Goal: Transaction & Acquisition: Purchase product/service

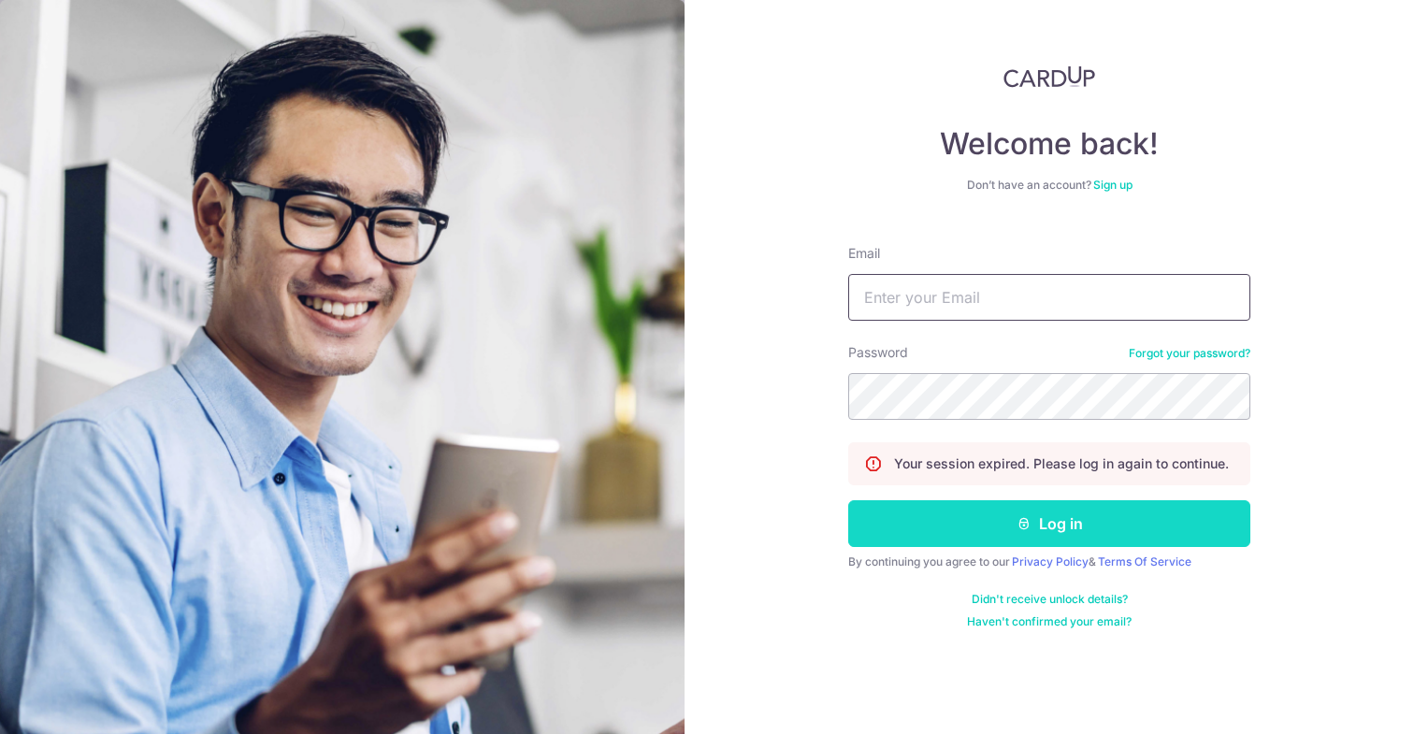
type input "[EMAIL_ADDRESS][DOMAIN_NAME]"
click at [960, 532] on button "Log in" at bounding box center [1049, 523] width 402 height 47
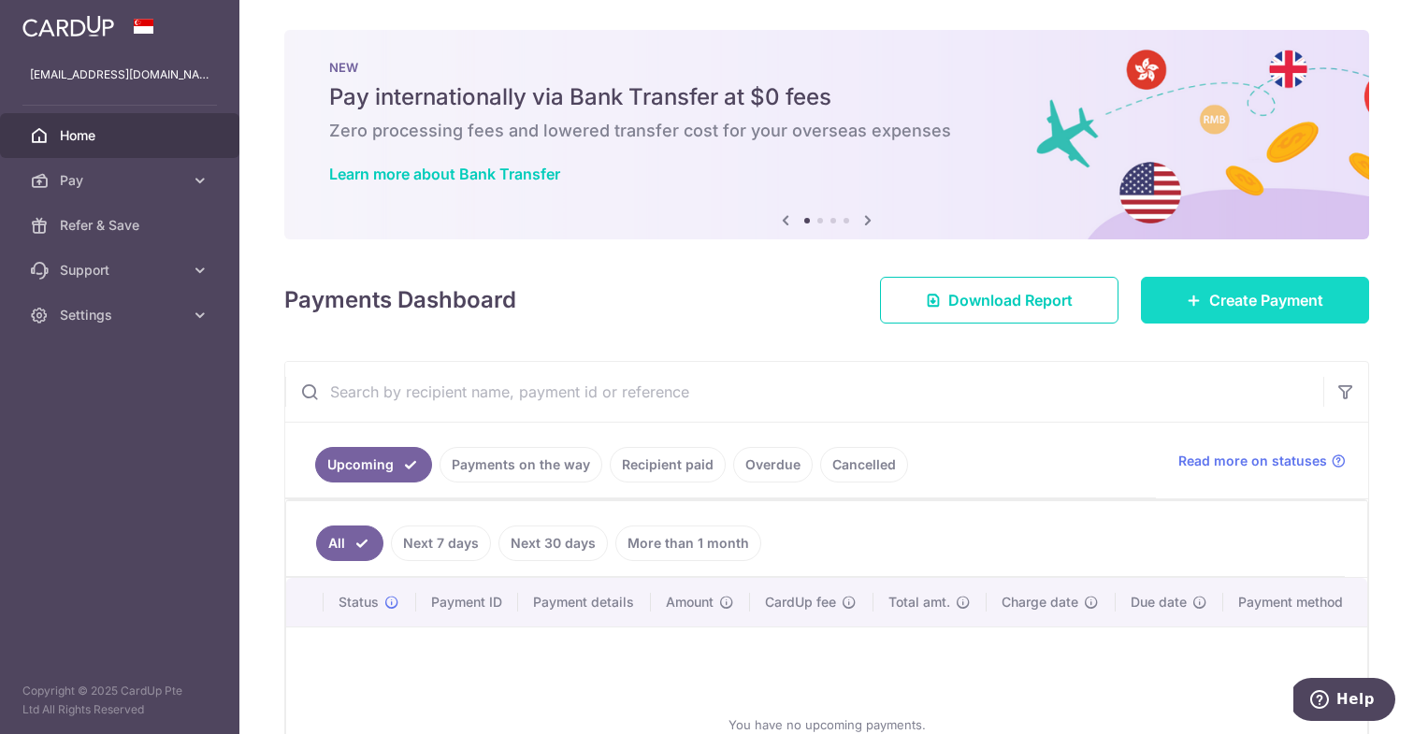
click at [1219, 285] on link "Create Payment" at bounding box center [1255, 300] width 228 height 47
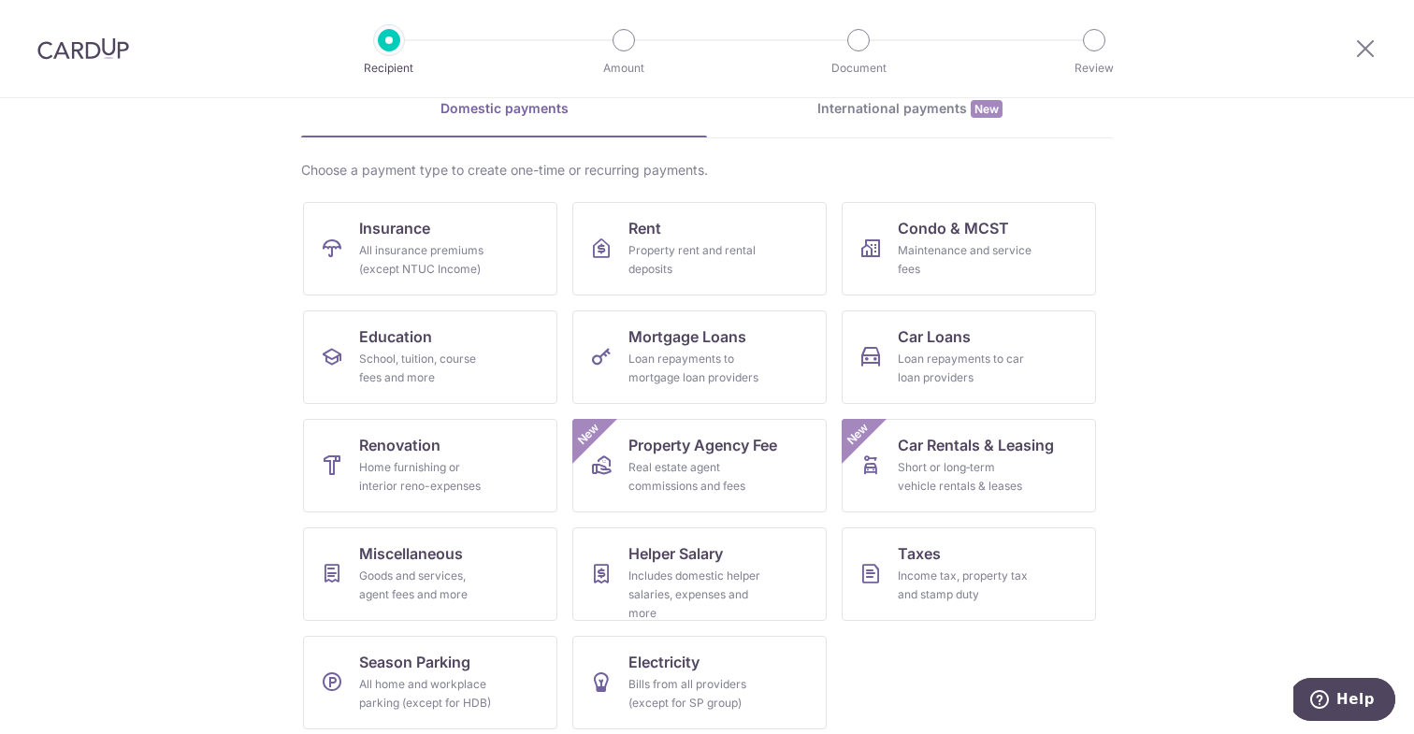
scroll to position [103, 0]
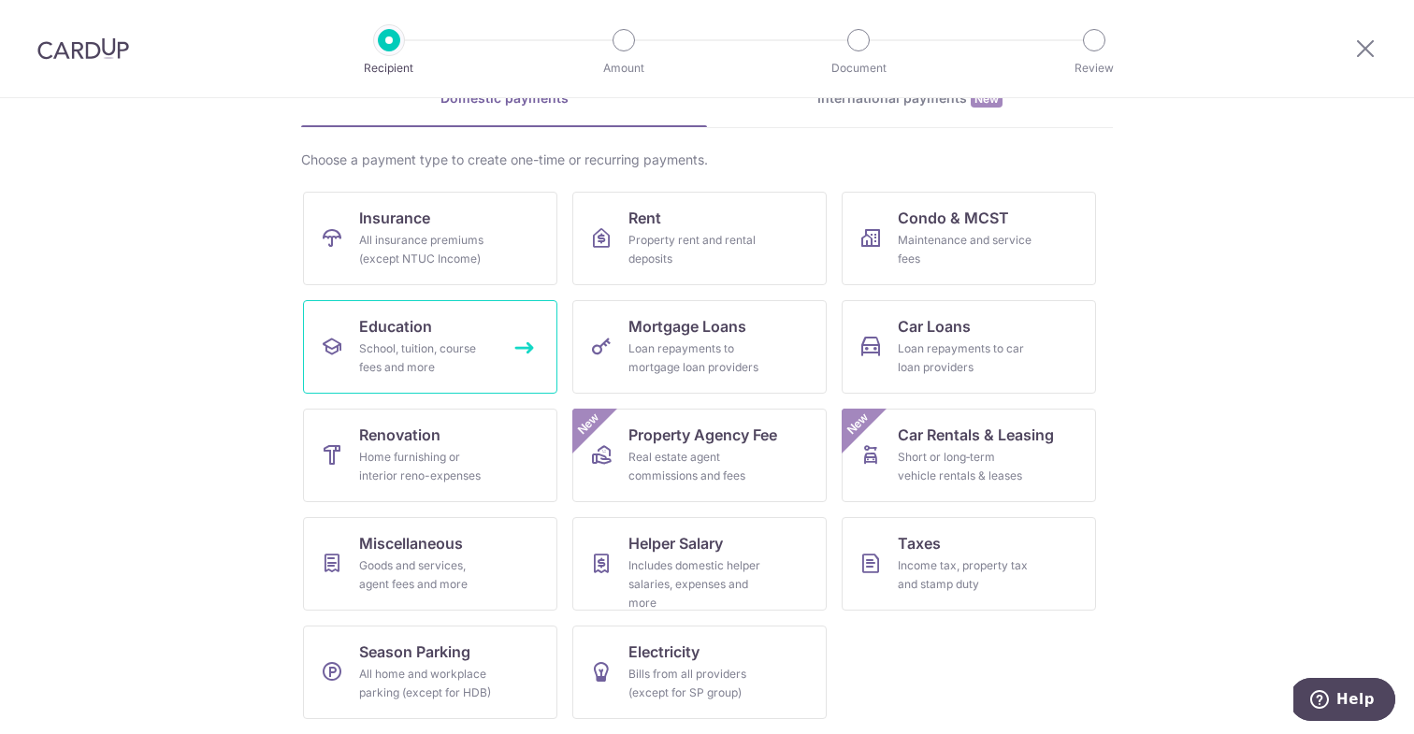
click at [403, 339] on div "School, tuition, course fees and more" at bounding box center [426, 357] width 135 height 37
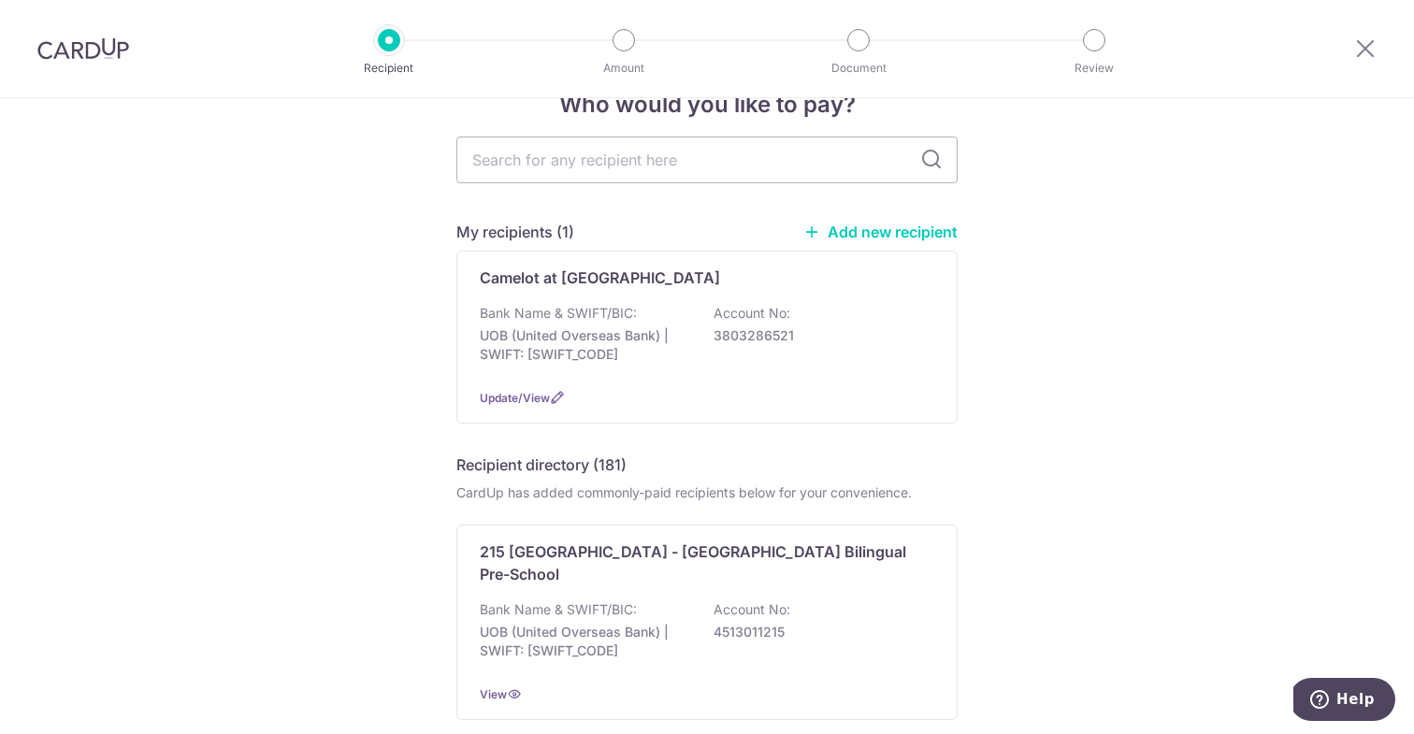
scroll to position [56, 0]
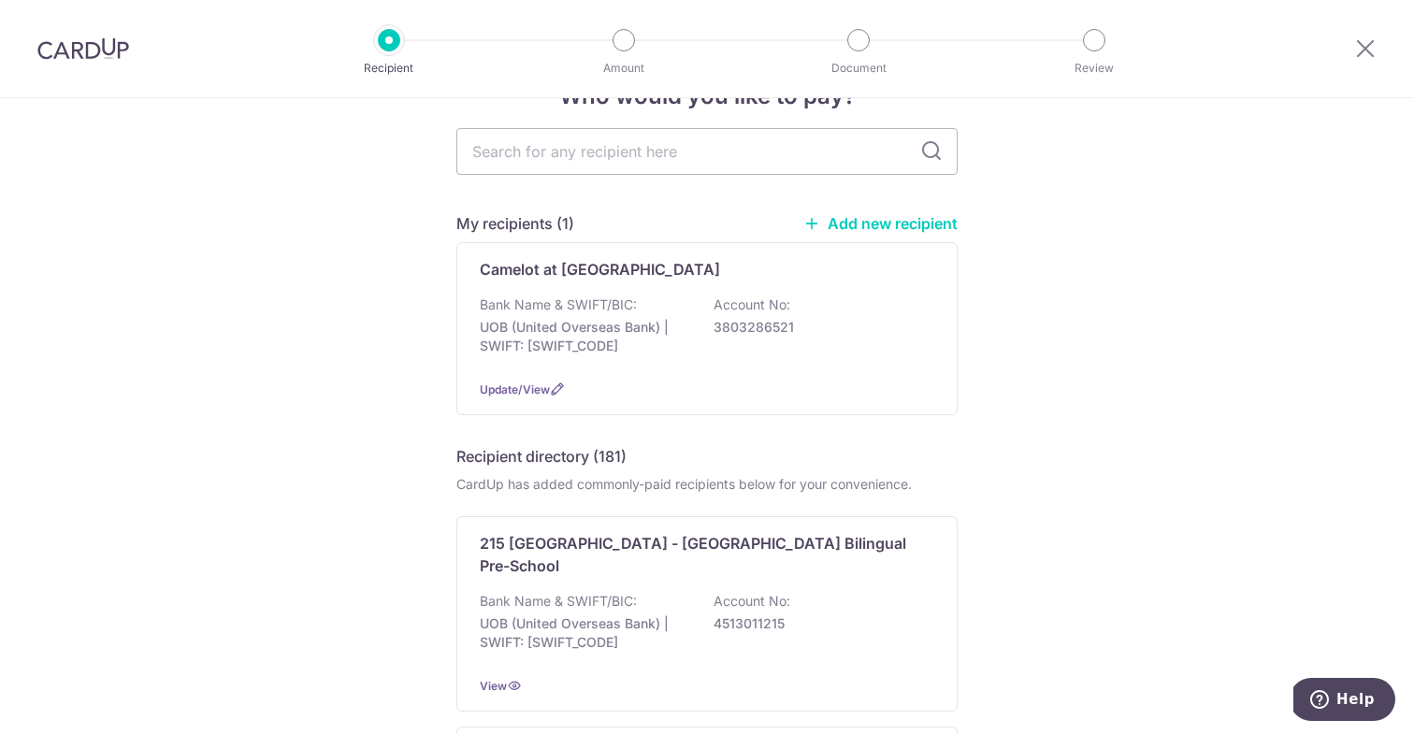
click at [896, 230] on link "Add new recipient" at bounding box center [880, 223] width 154 height 19
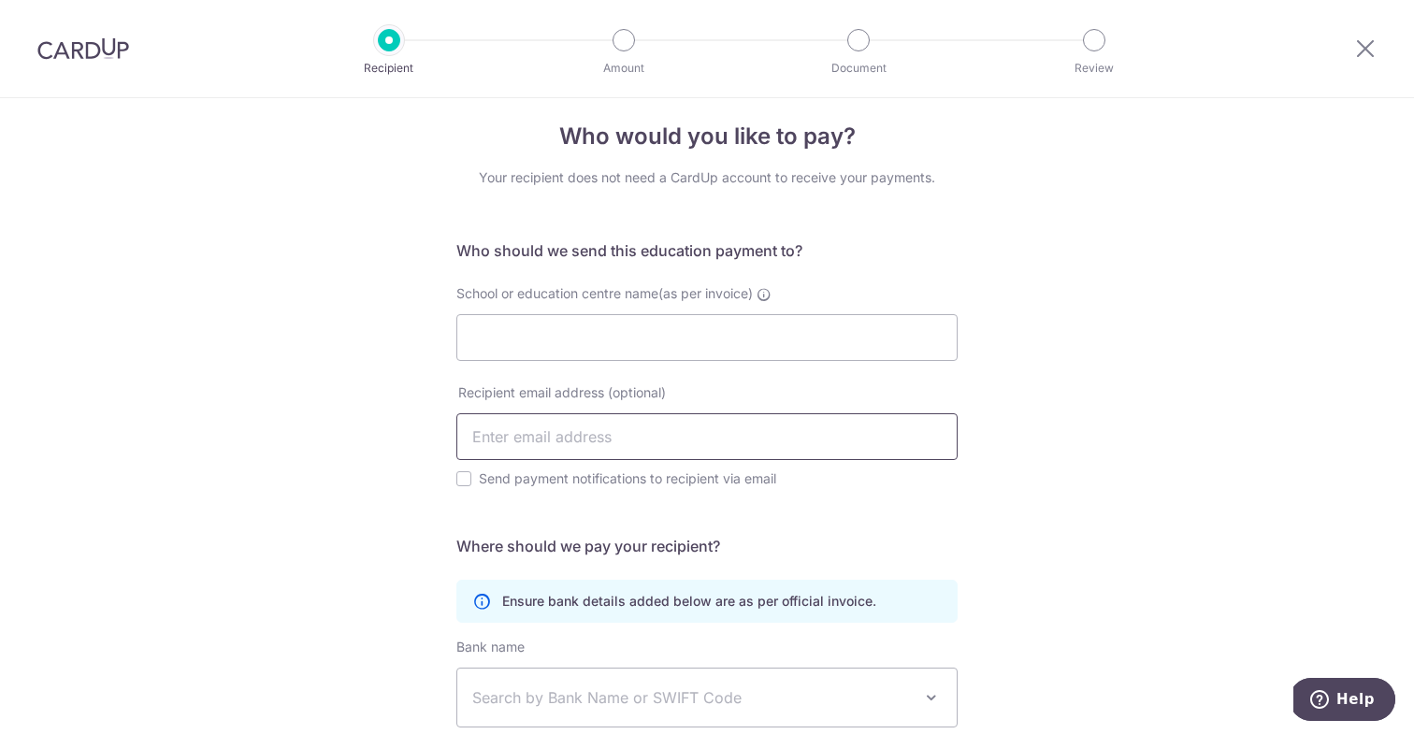
scroll to position [10, 0]
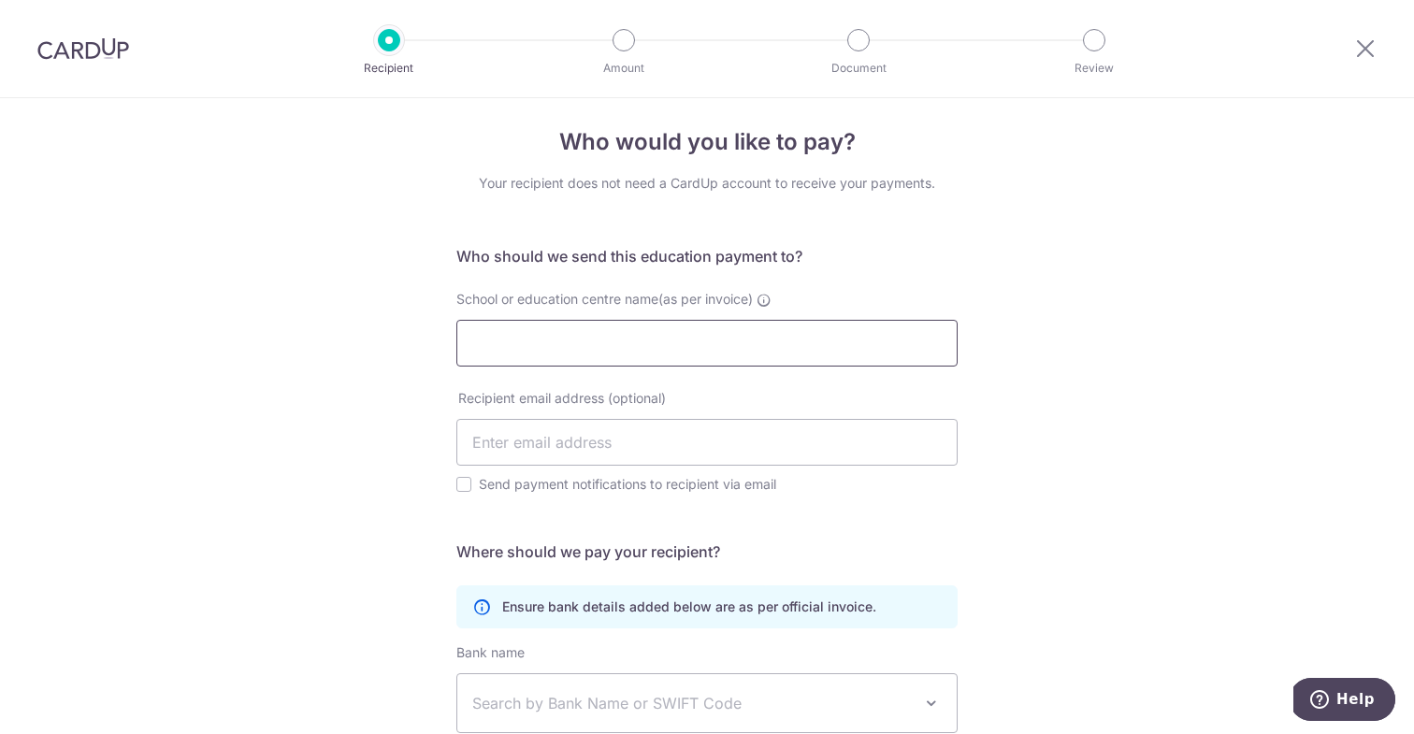
click at [534, 353] on input "School or education centre name(as per invoice)" at bounding box center [706, 343] width 501 height 47
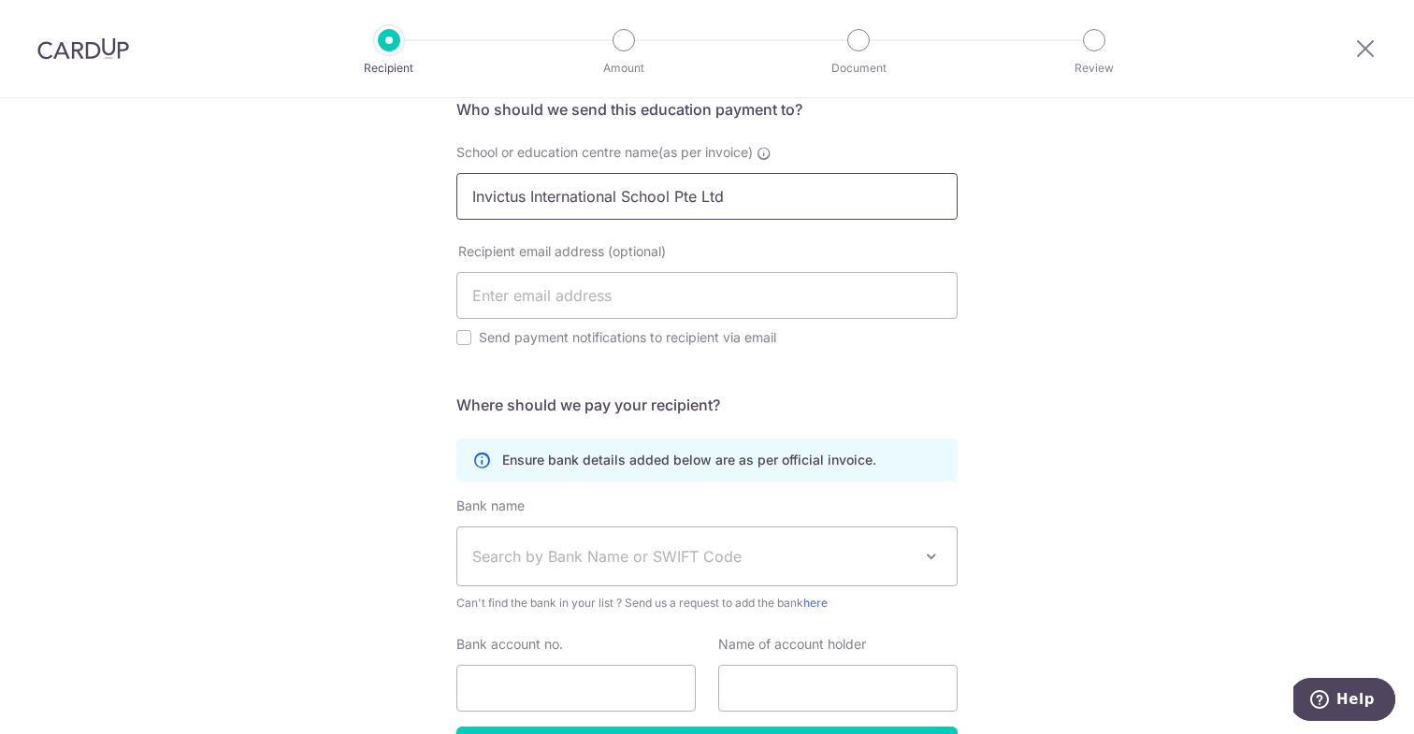
scroll to position [171, 0]
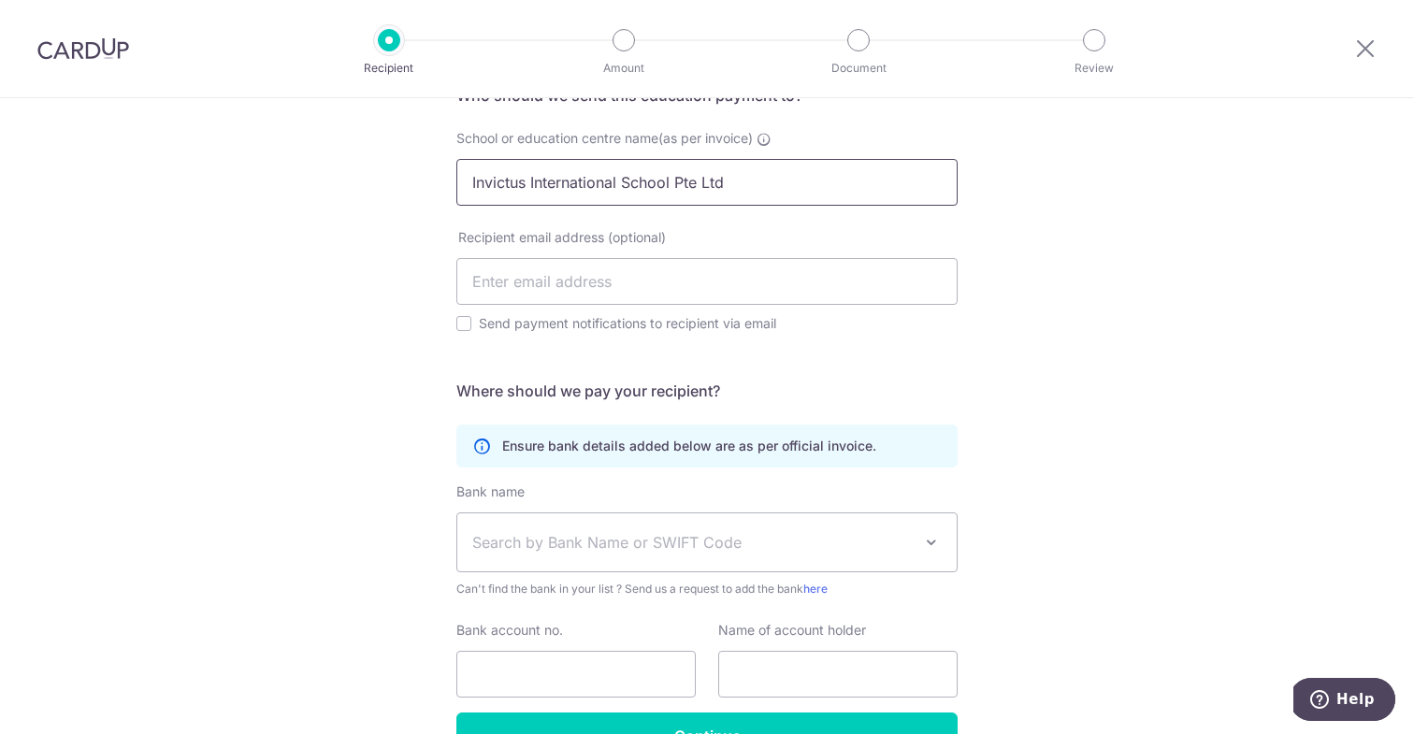
type input "Invictus International School Pte Ltd"
click at [606, 523] on span "Search by Bank Name or SWIFT Code" at bounding box center [706, 542] width 499 height 58
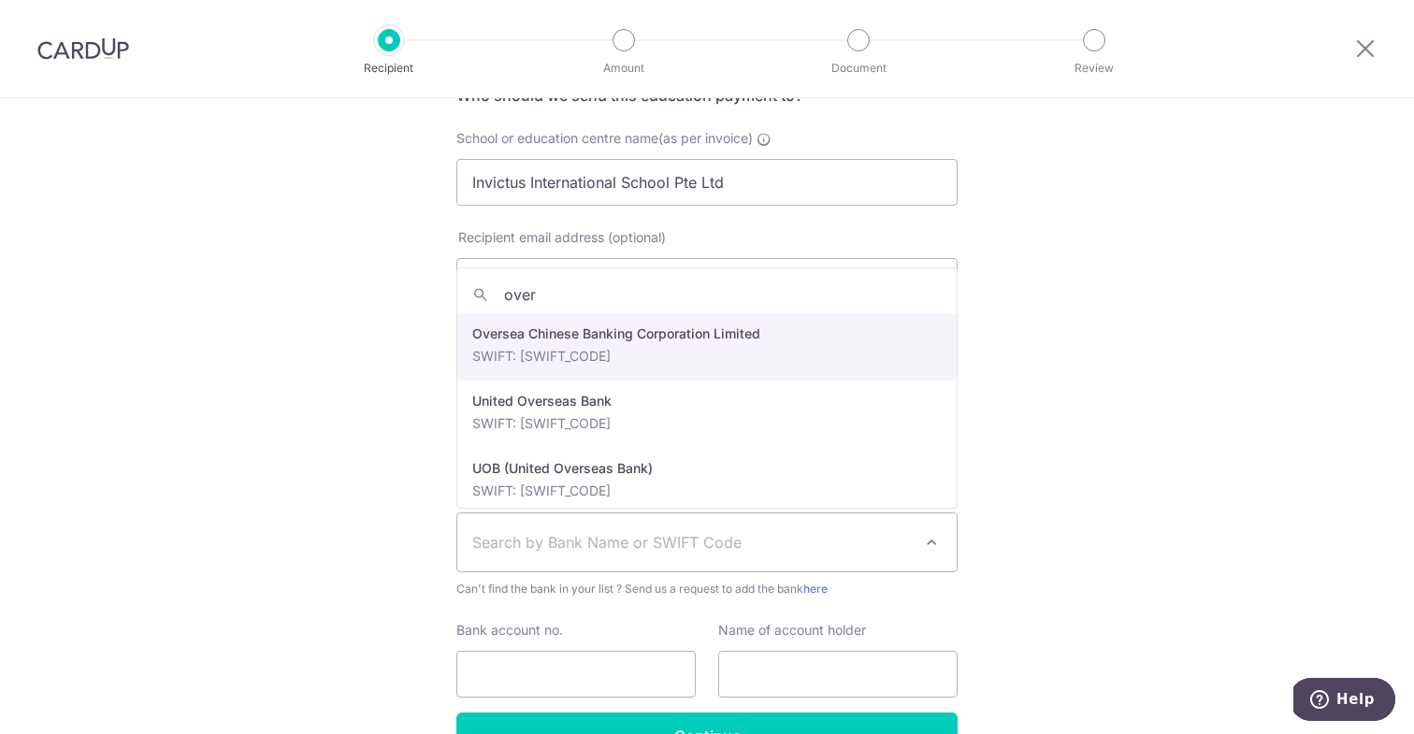
type input "over"
select select "12"
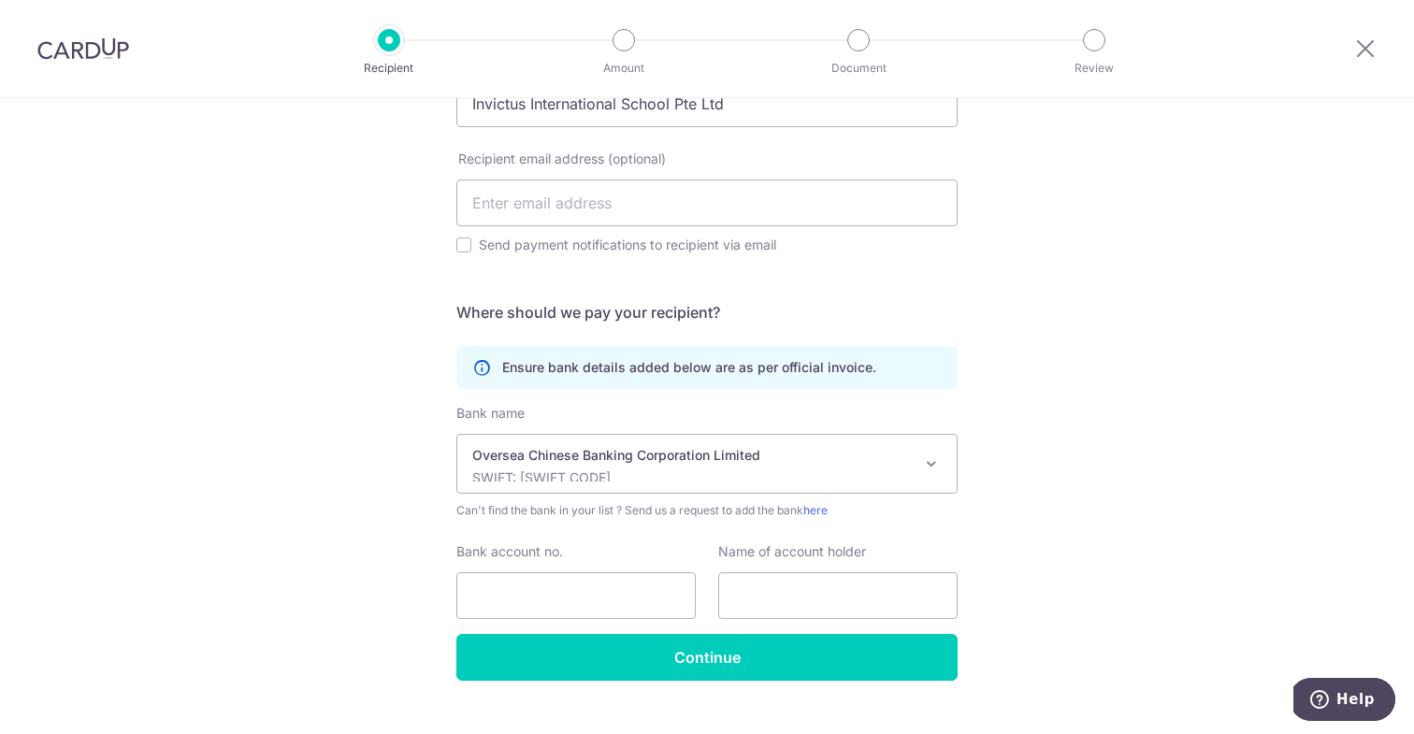
scroll to position [284, 0]
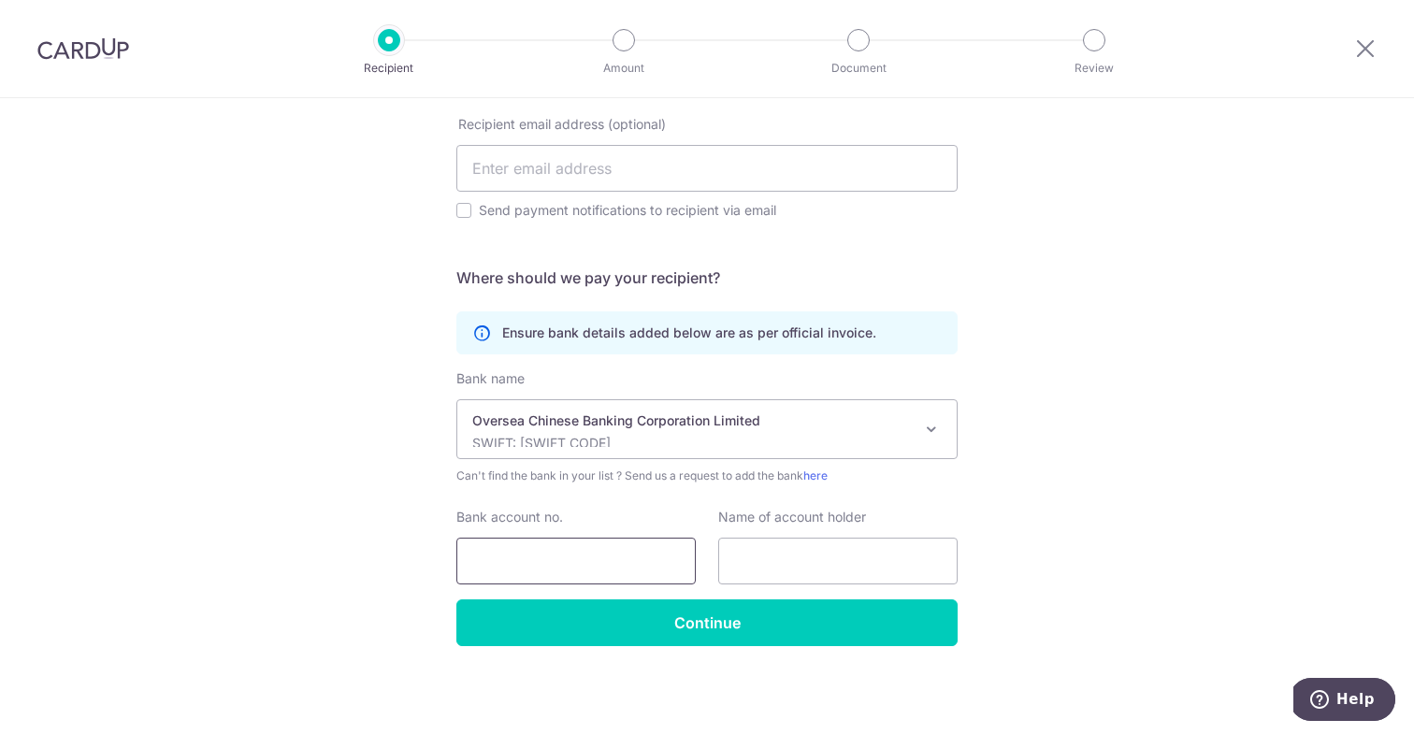
click at [557, 575] on input "Bank account no." at bounding box center [575, 561] width 239 height 47
type input "695222448001"
click at [754, 570] on input "text" at bounding box center [837, 561] width 239 height 47
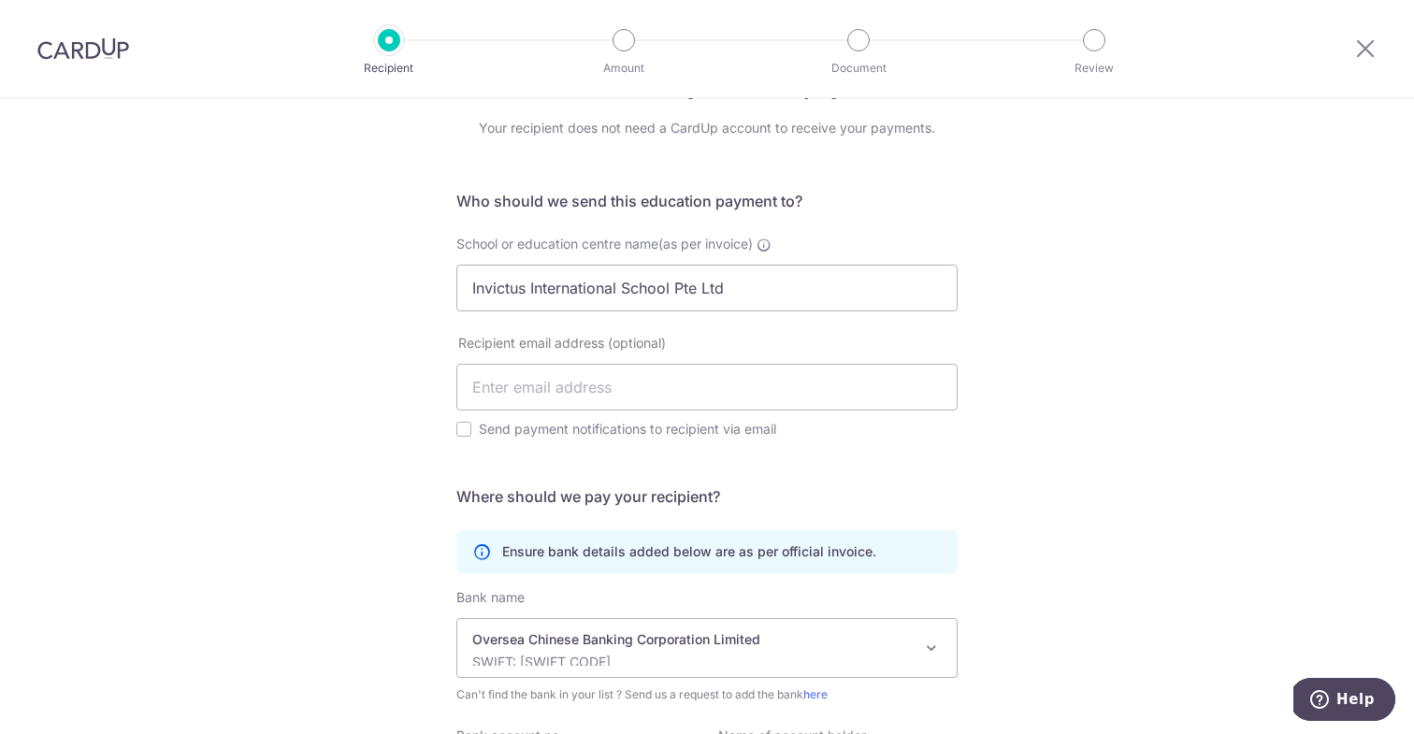
scroll to position [29, 0]
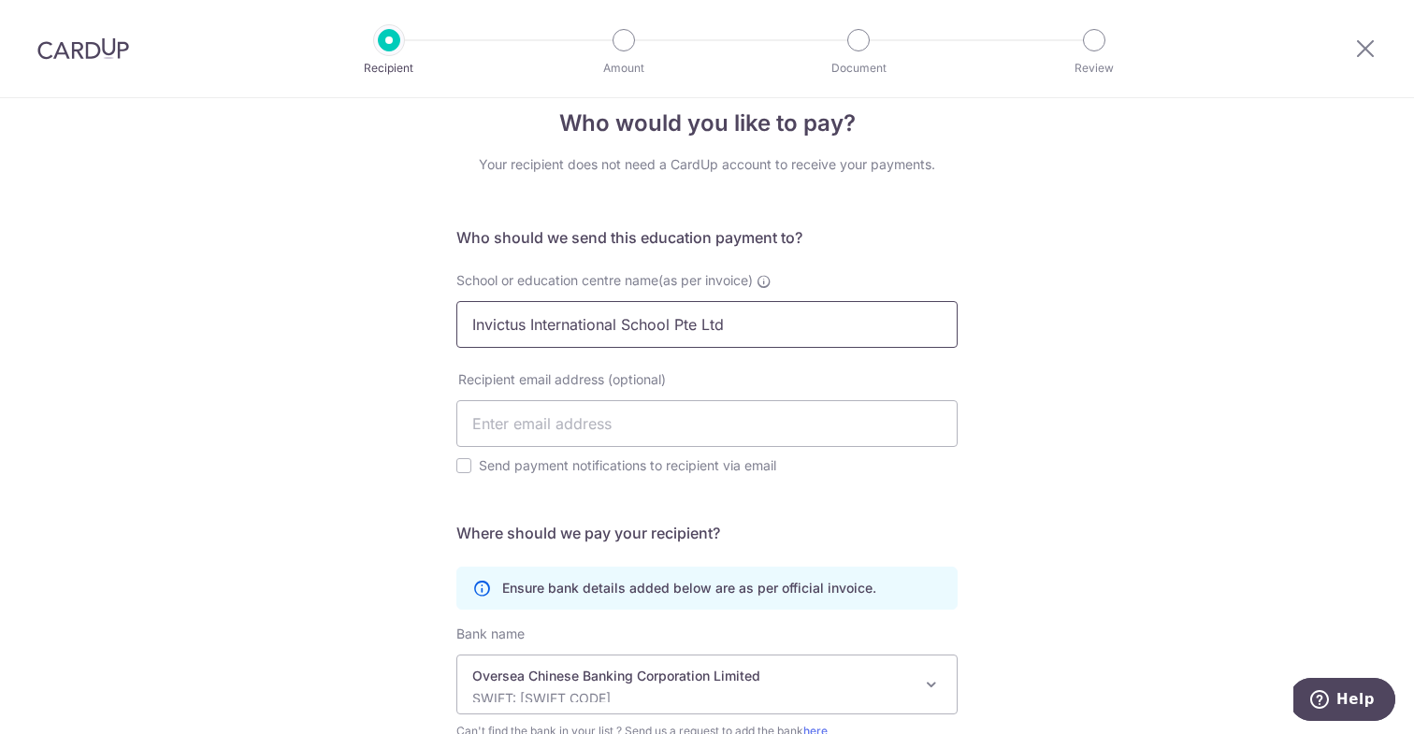
click at [748, 322] on input "Invictus International School Pte Ltd" at bounding box center [706, 324] width 501 height 47
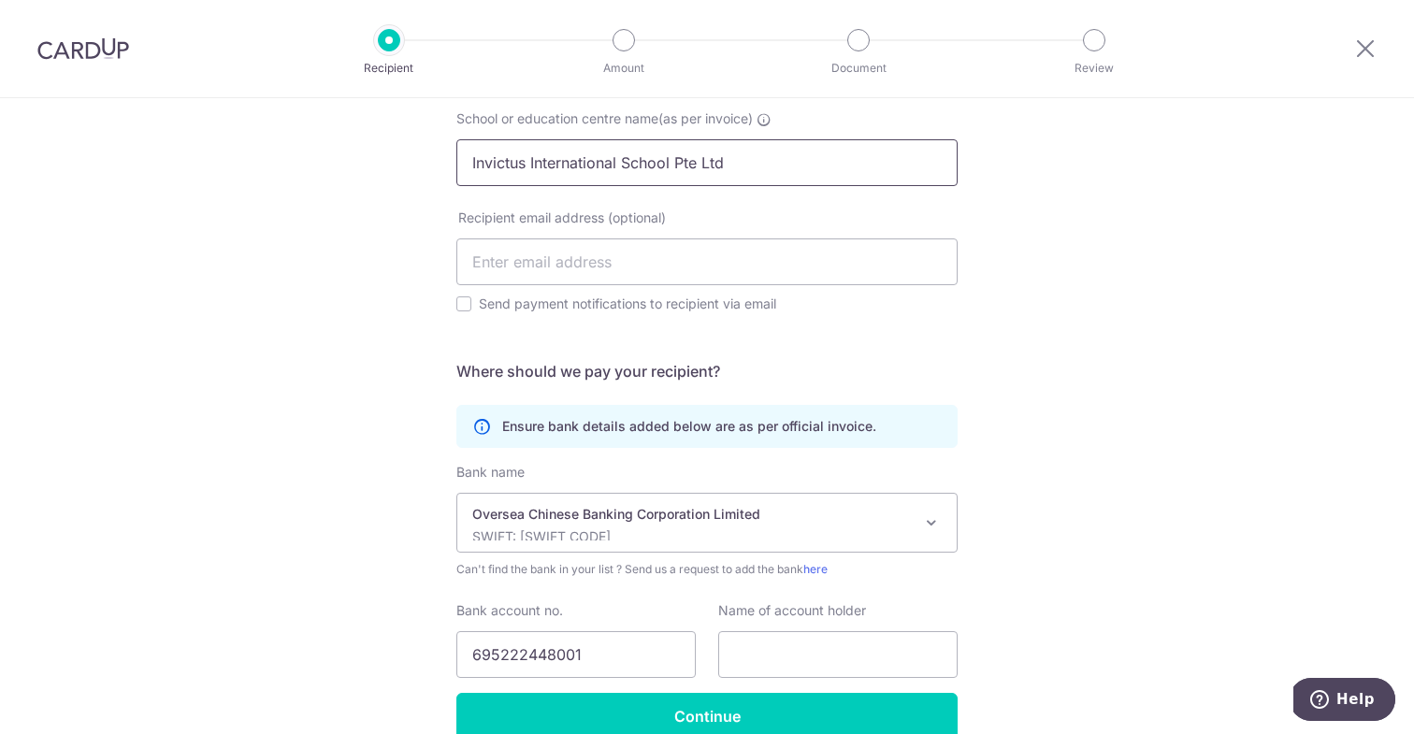
scroll to position [284, 0]
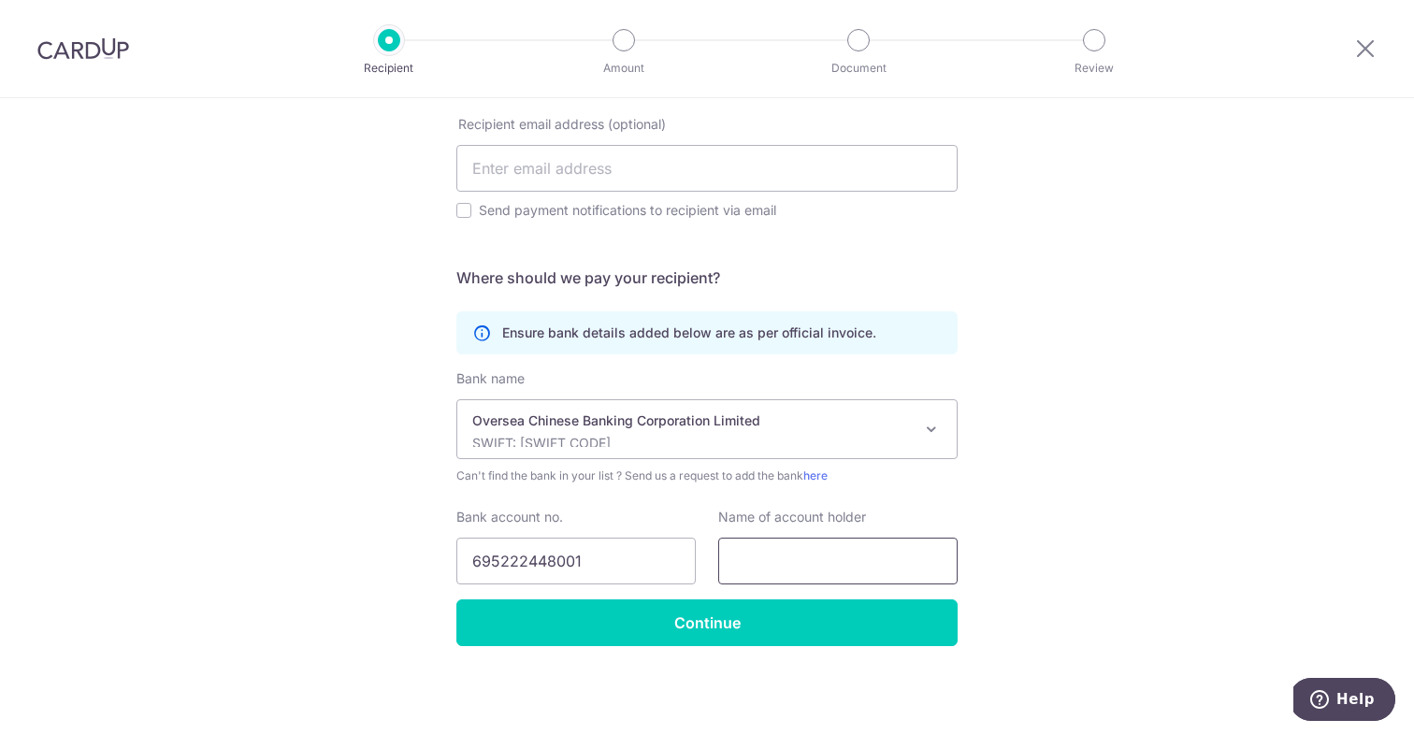
click at [760, 551] on input "text" at bounding box center [837, 561] width 239 height 47
paste input "Invictus International School Pte Ltd"
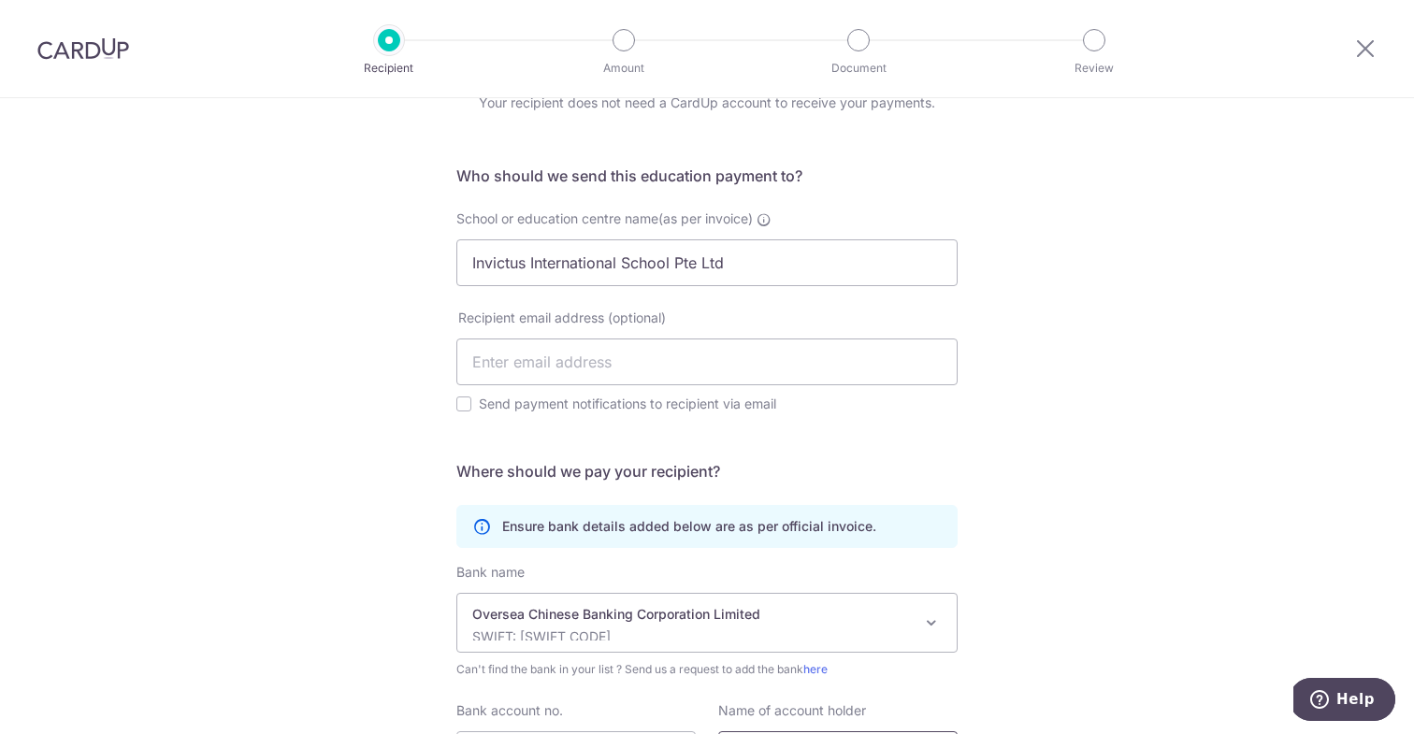
scroll to position [0, 0]
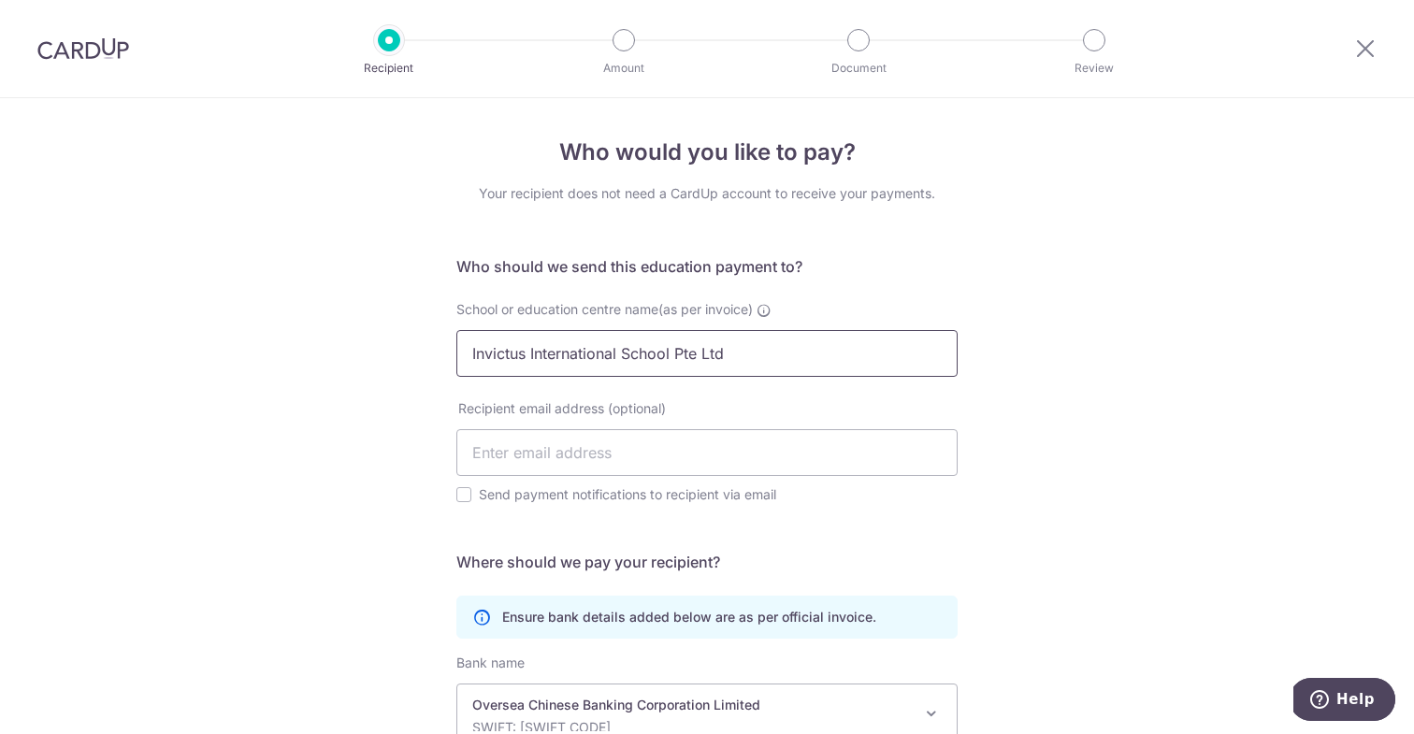
type input "Invictus International School Pte Ltd"
click at [675, 357] on input "Invictus International School Pte Ltd" at bounding box center [706, 353] width 501 height 47
type input "Invictus International School Dempsey"
click at [188, 503] on div "Who would you like to pay? Your recipient does not need a CardUp account to rec…" at bounding box center [707, 558] width 1414 height 920
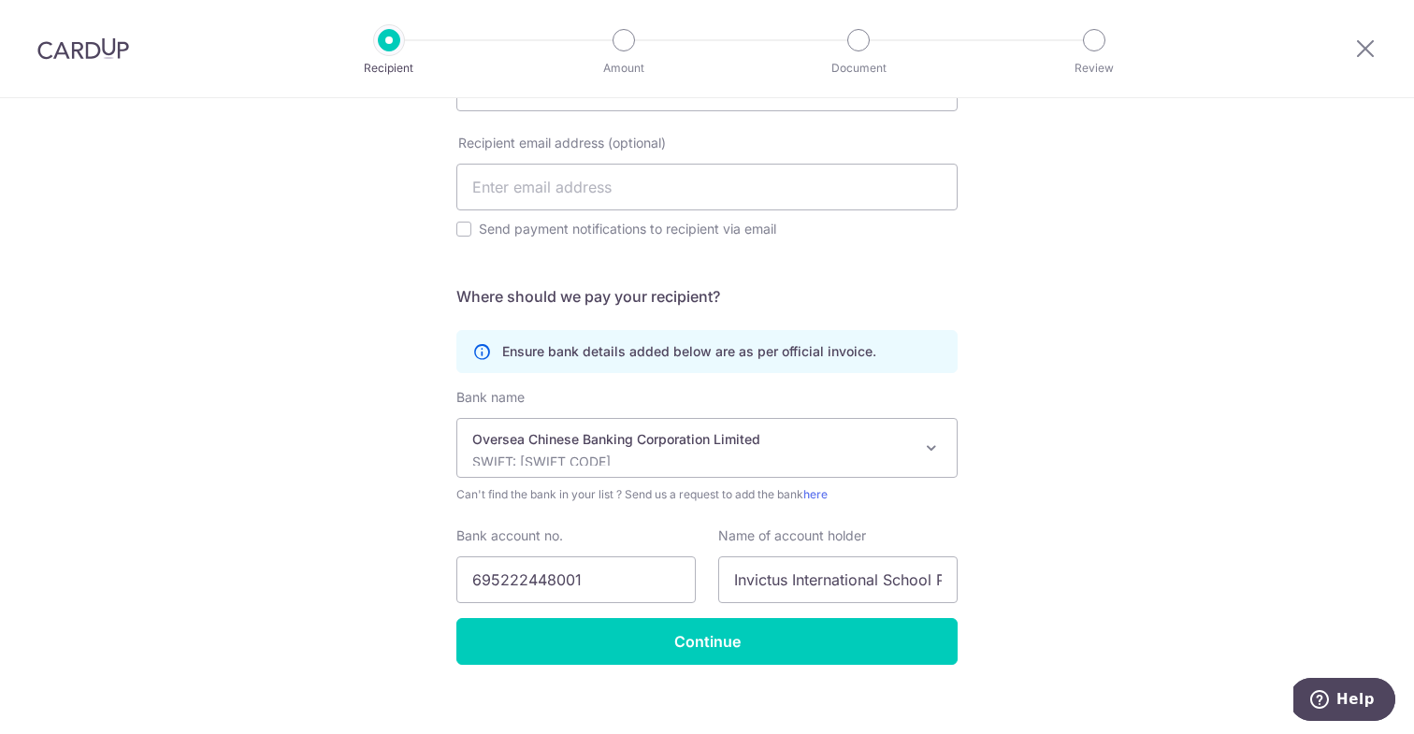
scroll to position [284, 0]
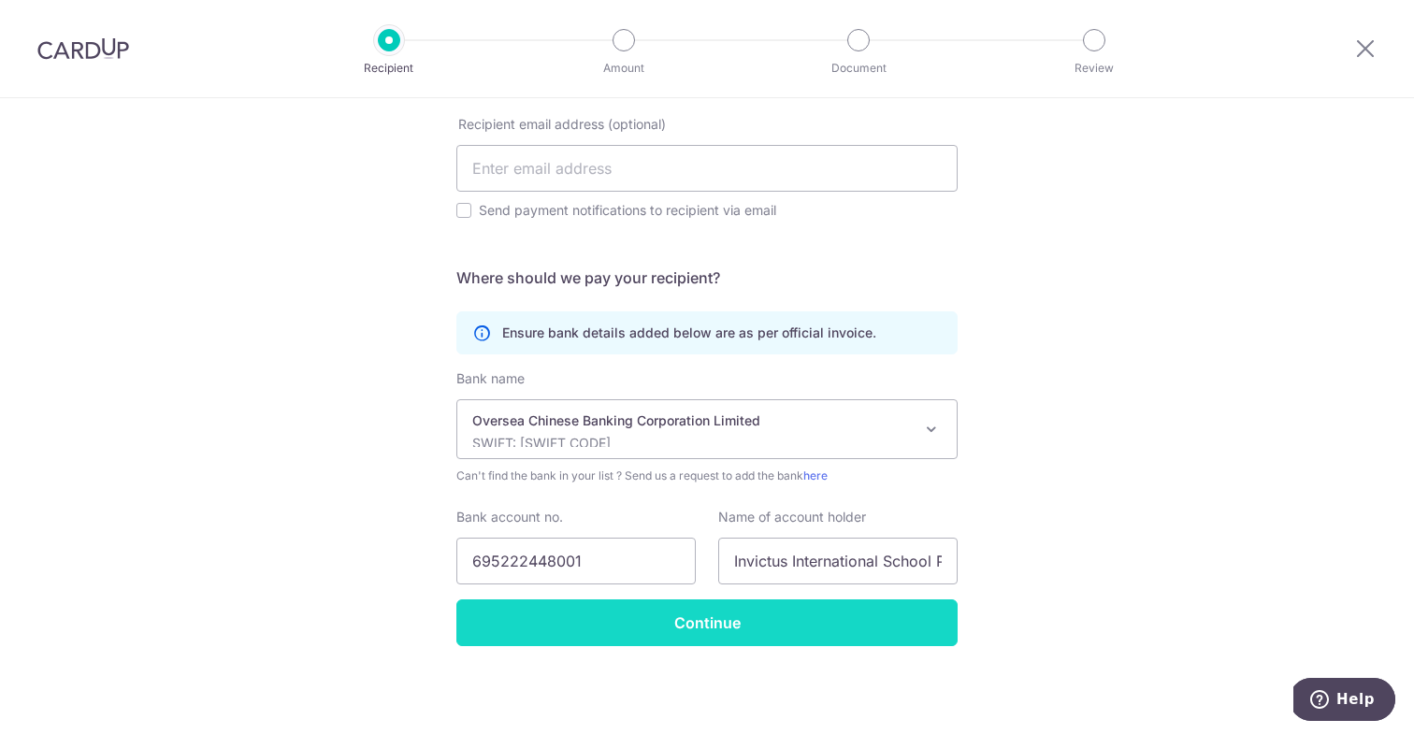
click at [650, 617] on input "Continue" at bounding box center [706, 622] width 501 height 47
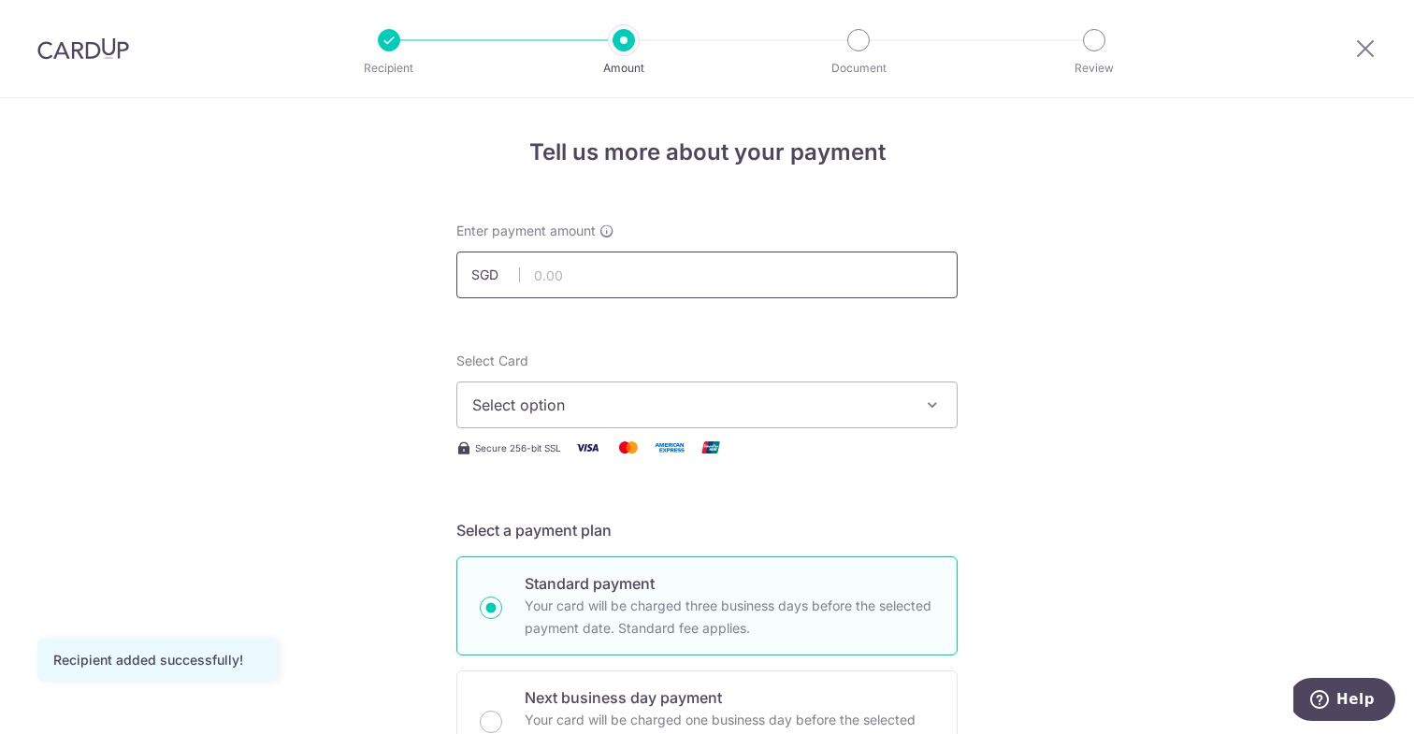
click at [566, 264] on input "text" at bounding box center [706, 275] width 501 height 47
type input "4,812.56"
click at [602, 408] on span "Select option" at bounding box center [690, 405] width 436 height 22
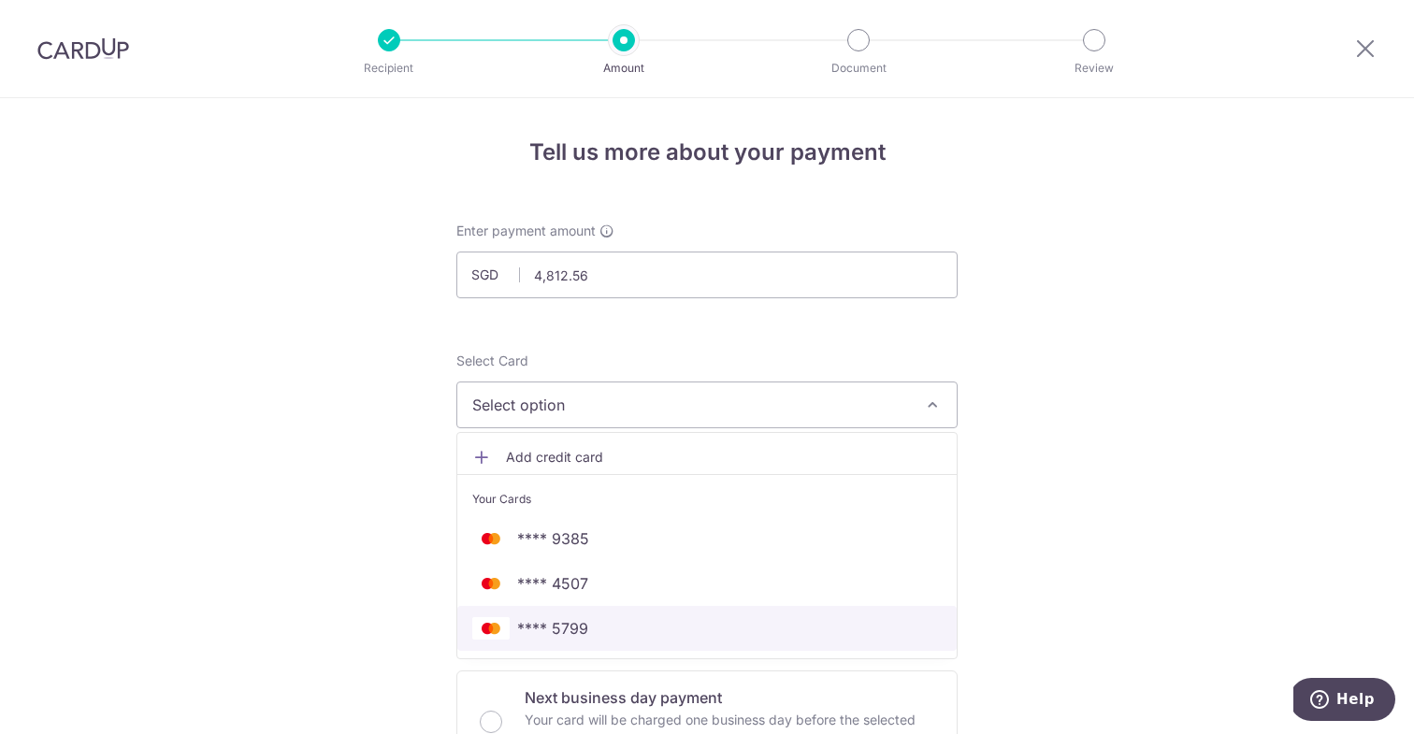
click at [570, 614] on link "**** 5799" at bounding box center [706, 628] width 499 height 45
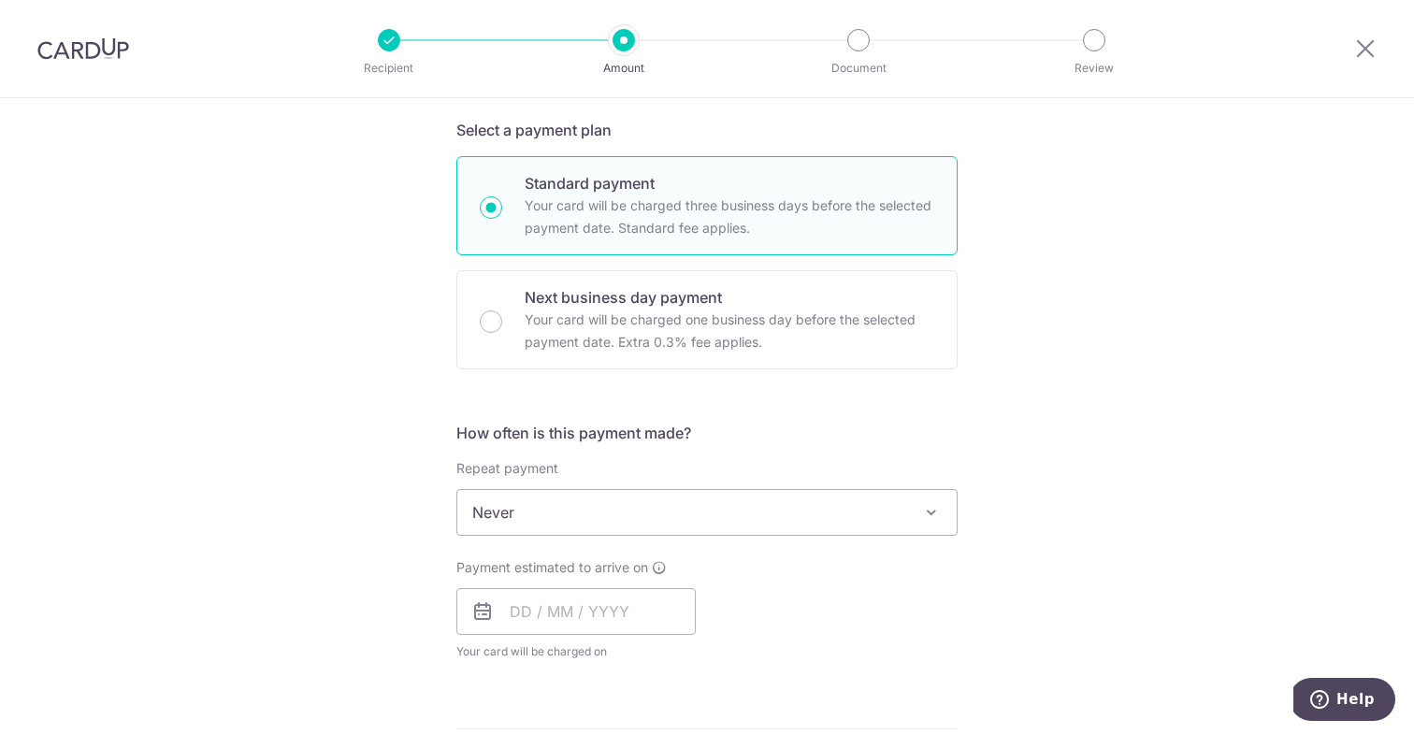
scroll to position [396, 0]
click at [522, 610] on input "text" at bounding box center [575, 616] width 239 height 47
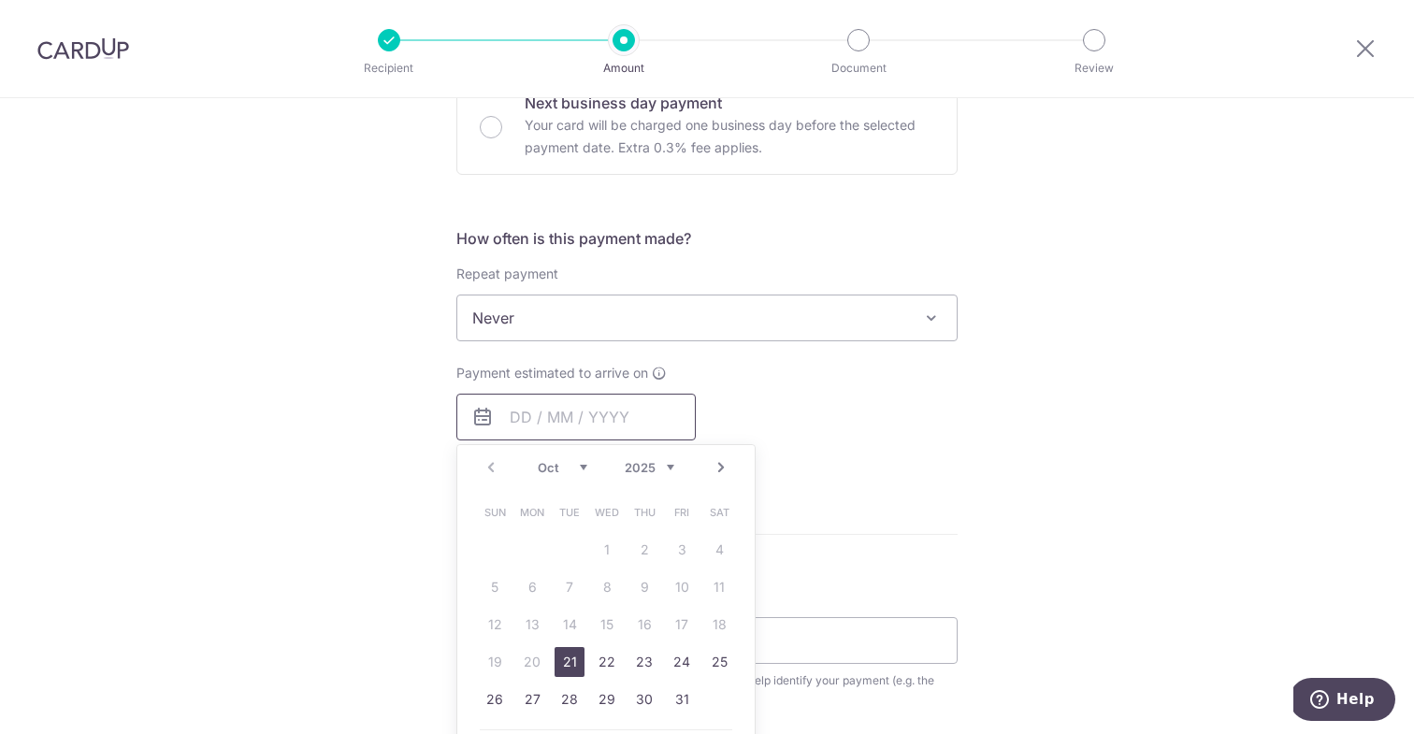
scroll to position [598, 0]
click at [317, 547] on div "Tell us more about your payment Enter payment amount SGD 4,812.56 4812.56 Recip…" at bounding box center [707, 347] width 1414 height 1692
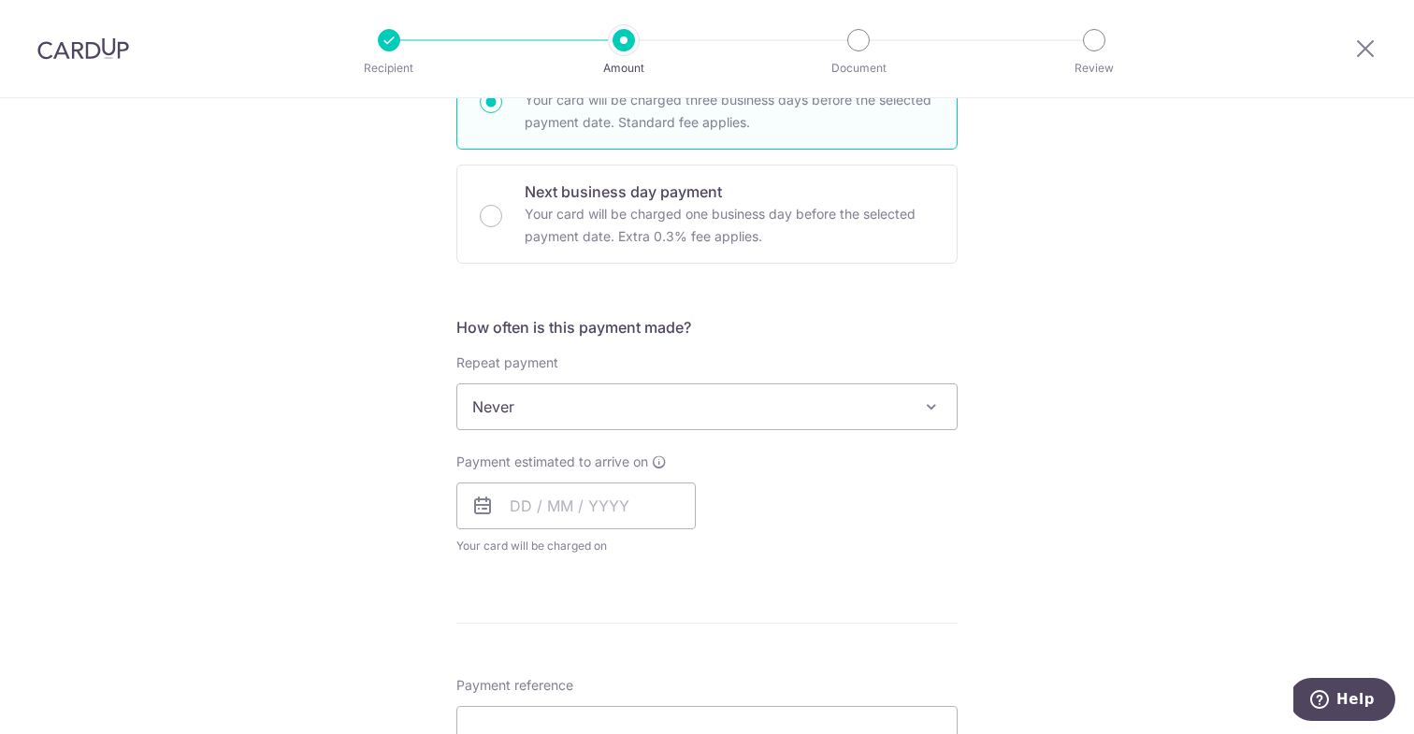
scroll to position [403, 0]
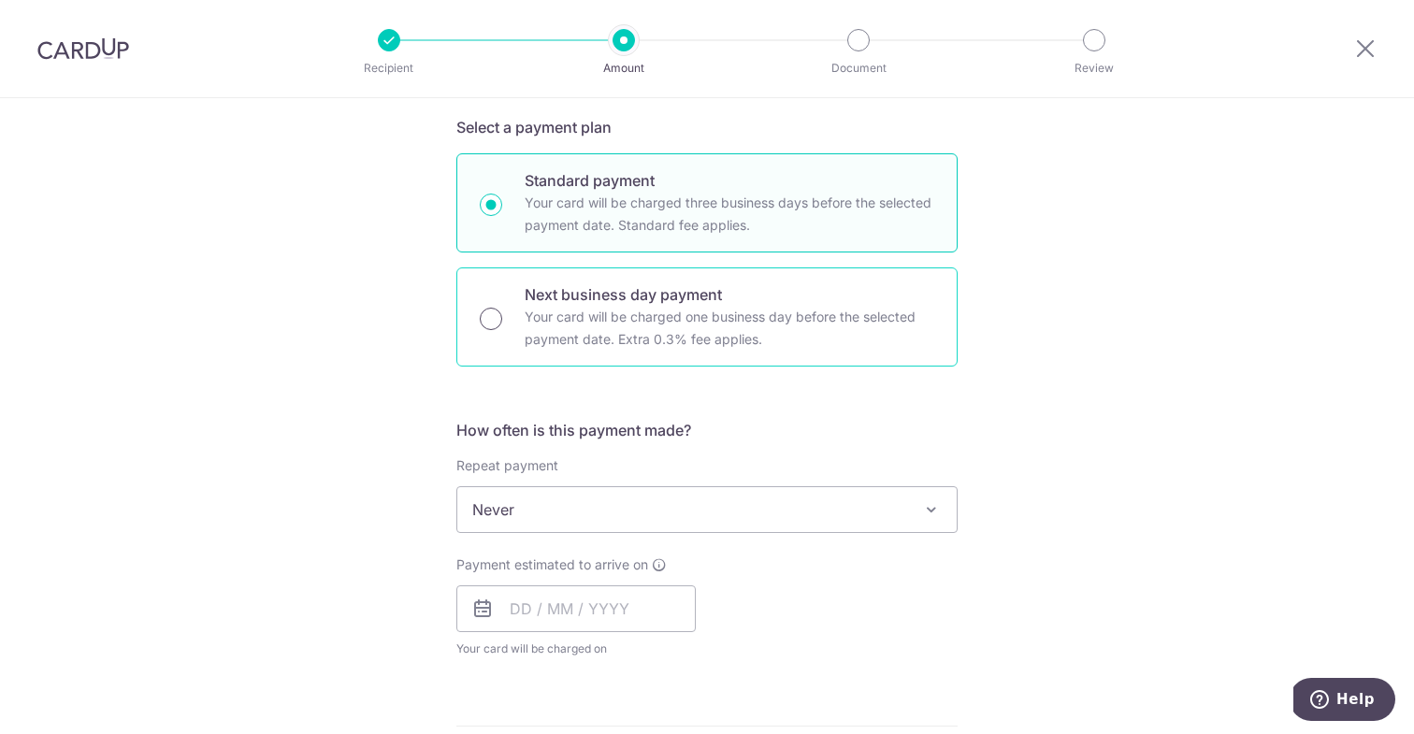
click at [496, 325] on input "Next business day payment Your card will be charged one business day before the…" at bounding box center [491, 319] width 22 height 22
radio input "true"
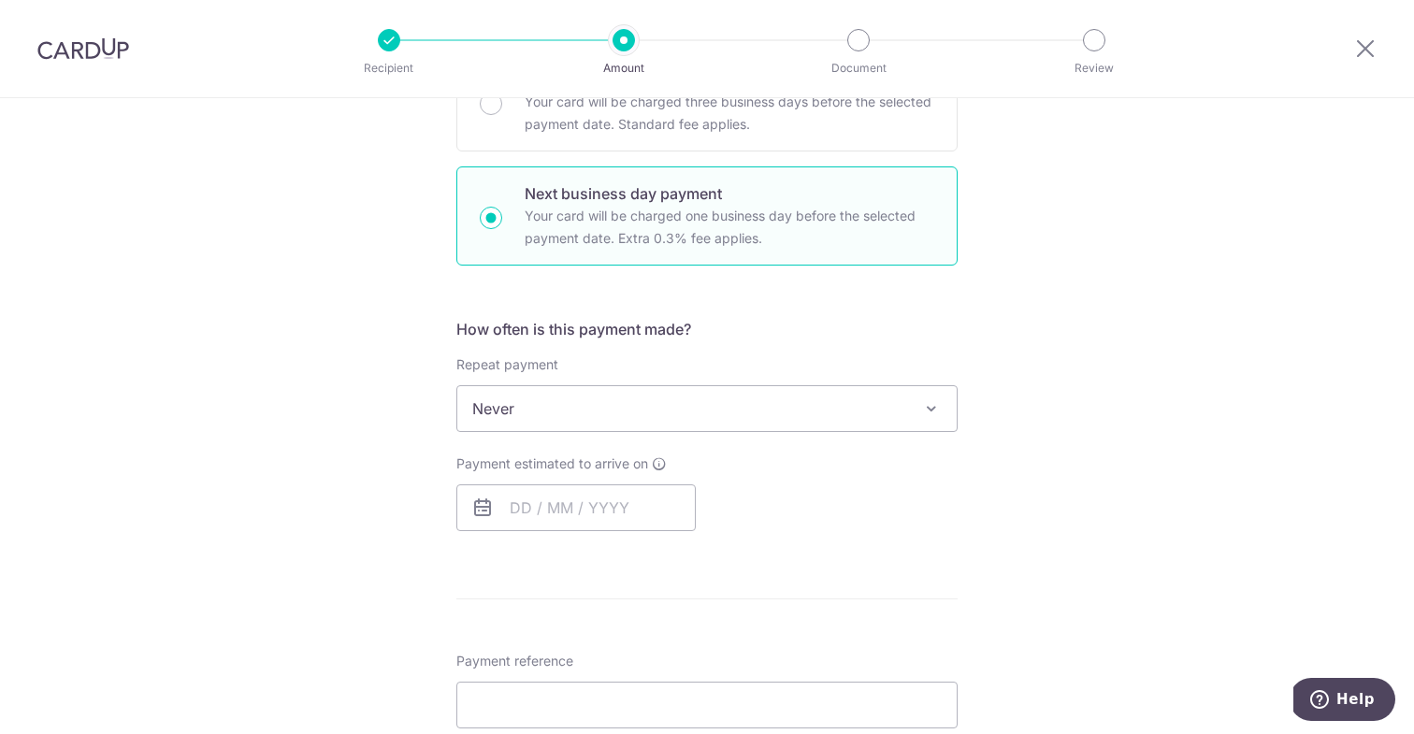
scroll to position [506, 0]
click at [499, 114] on div "Standard payment Your card will be charged three business days before the selec…" at bounding box center [706, 100] width 501 height 99
radio input "true"
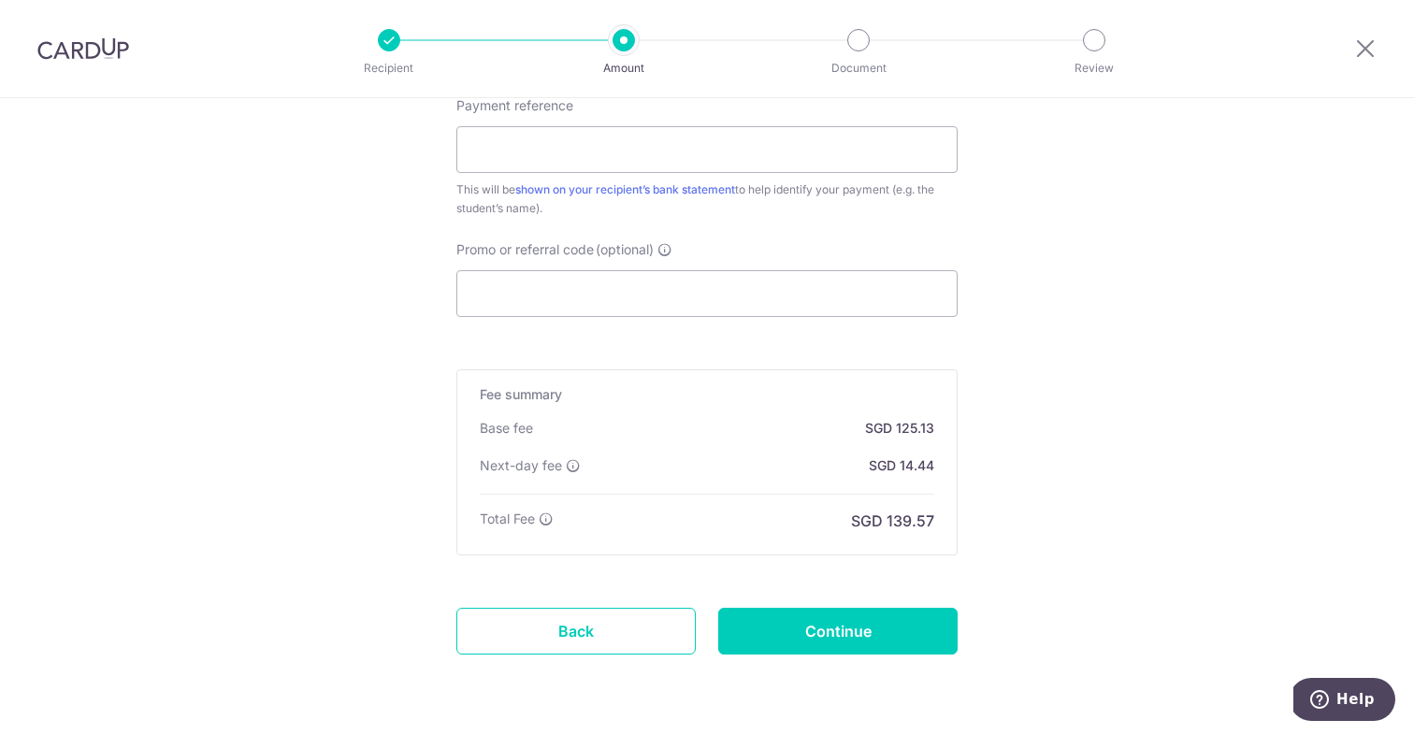
scroll to position [1045, 0]
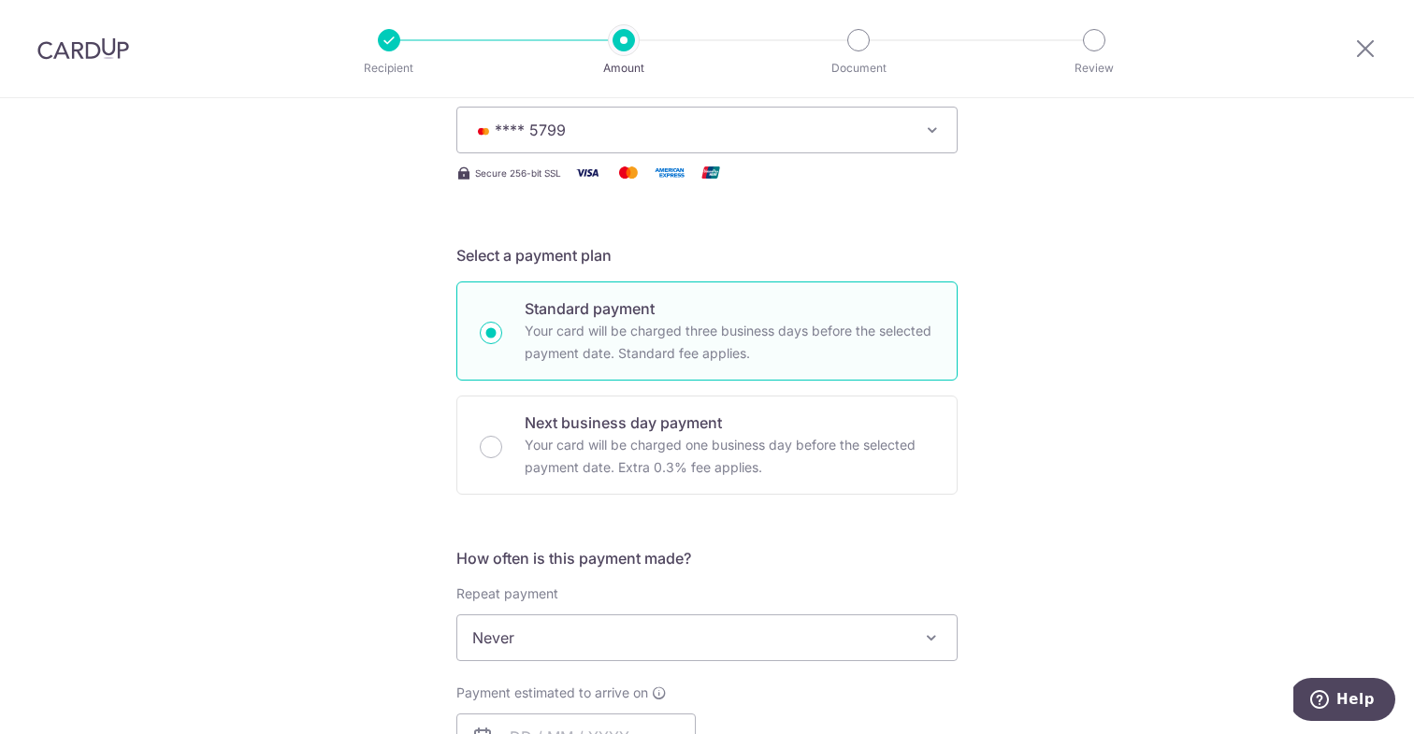
scroll to position [287, 0]
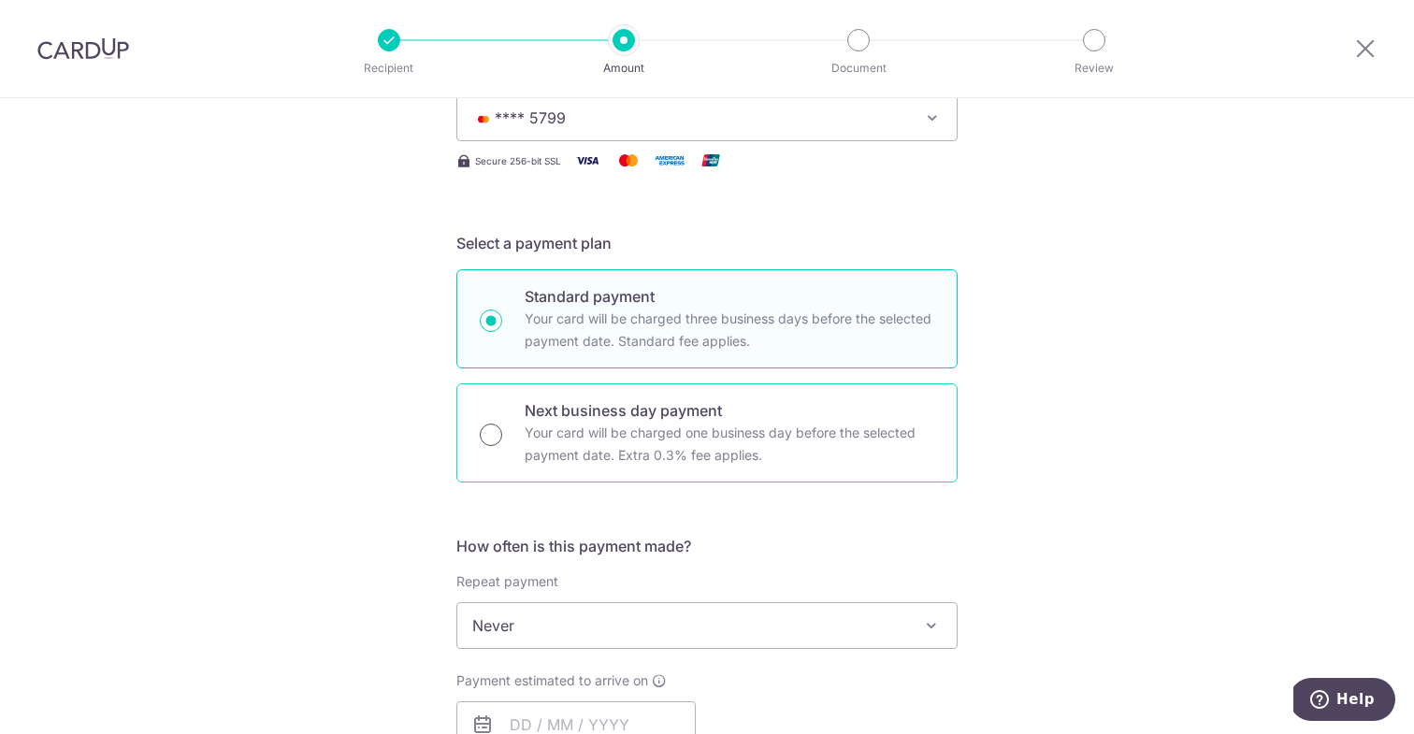
click at [489, 434] on input "Next business day payment Your card will be charged one business day before the…" at bounding box center [491, 435] width 22 height 22
radio input "true"
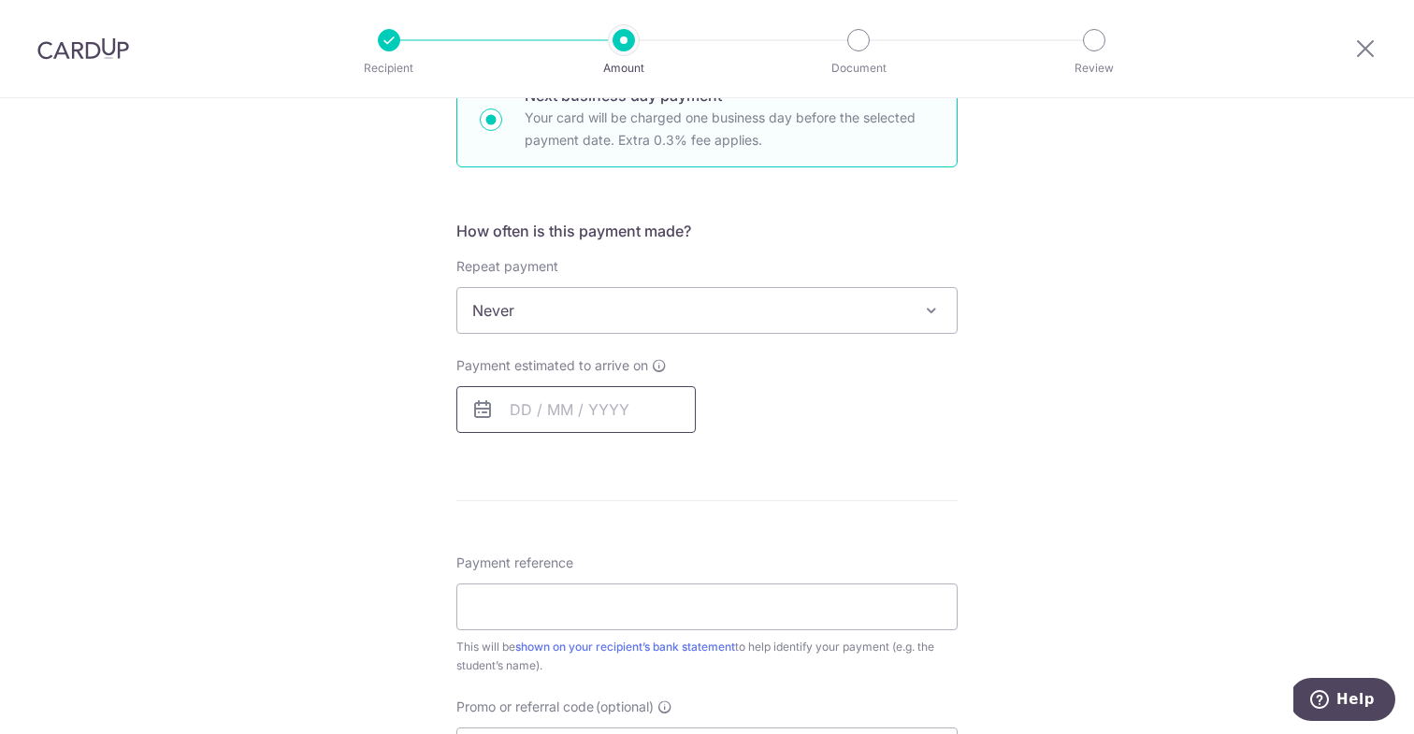
scroll to position [611, 0]
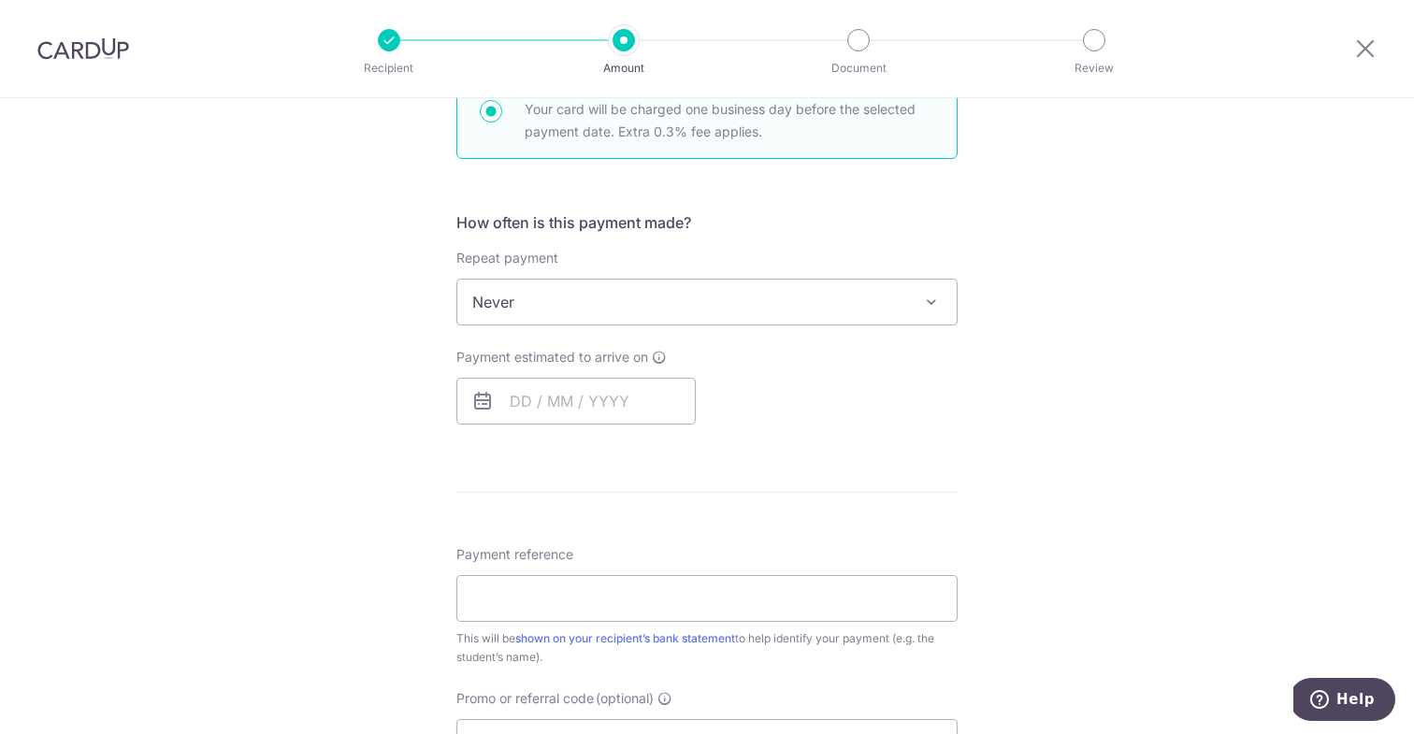
click at [499, 429] on div "How often is this payment made? Repeat payment Never Every week Every month Eve…" at bounding box center [706, 325] width 501 height 228
click at [510, 412] on input "text" at bounding box center [575, 401] width 239 height 47
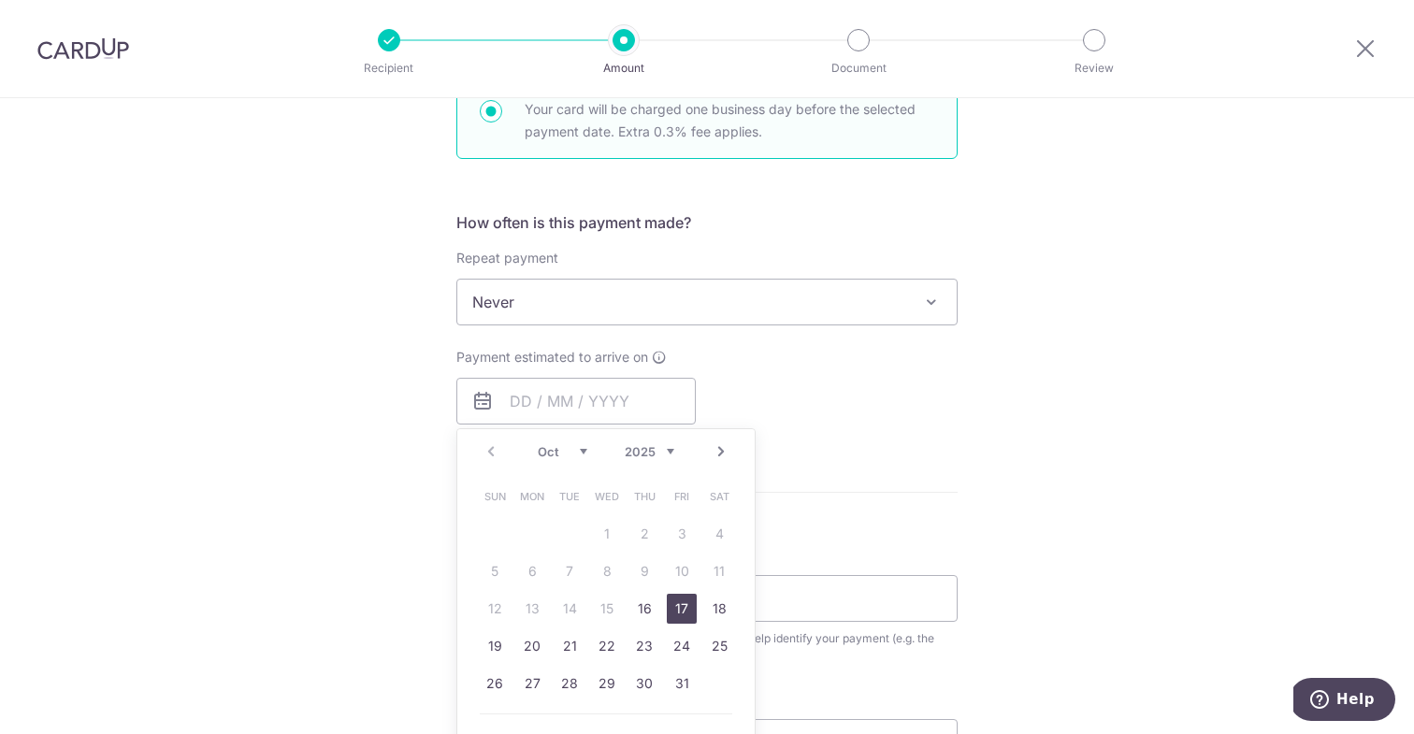
click at [682, 599] on link "17" at bounding box center [682, 609] width 30 height 30
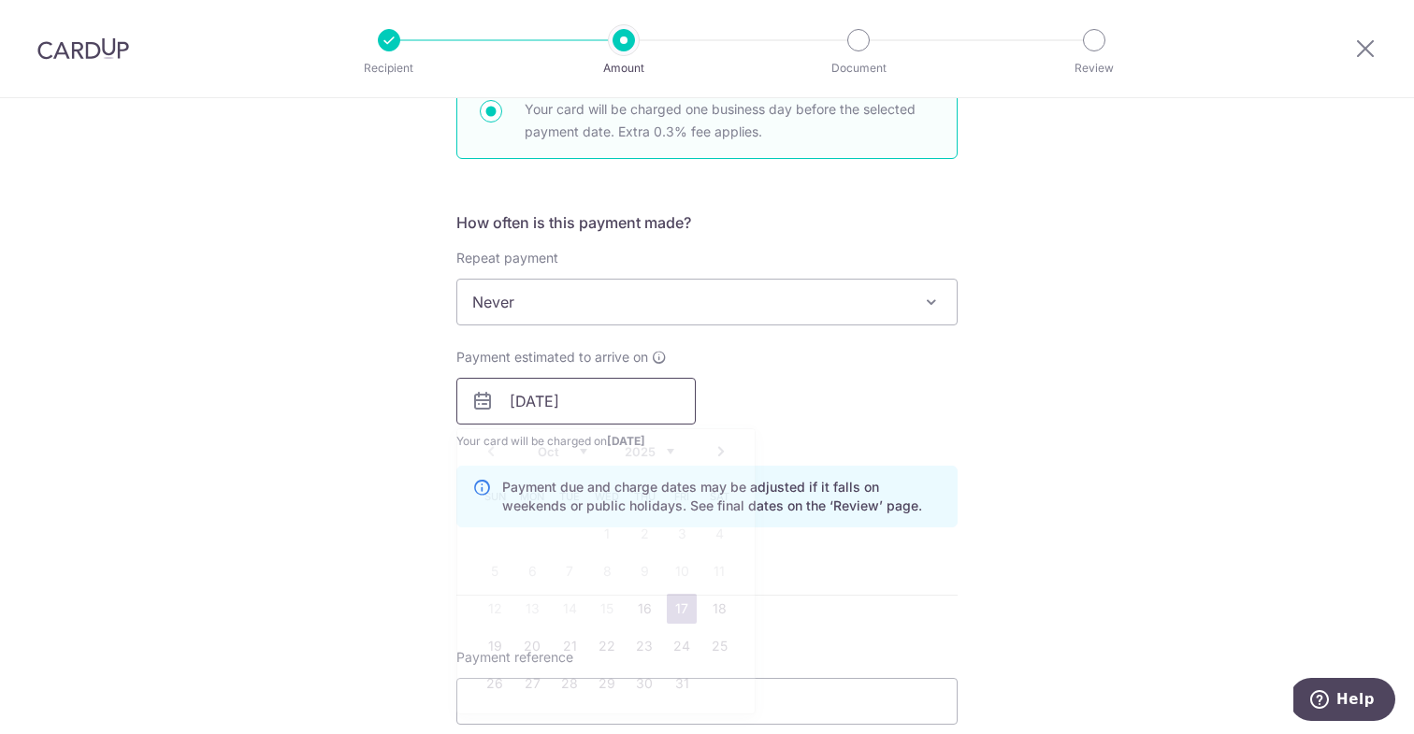
click at [527, 400] on input "17/10/2025" at bounding box center [575, 401] width 239 height 47
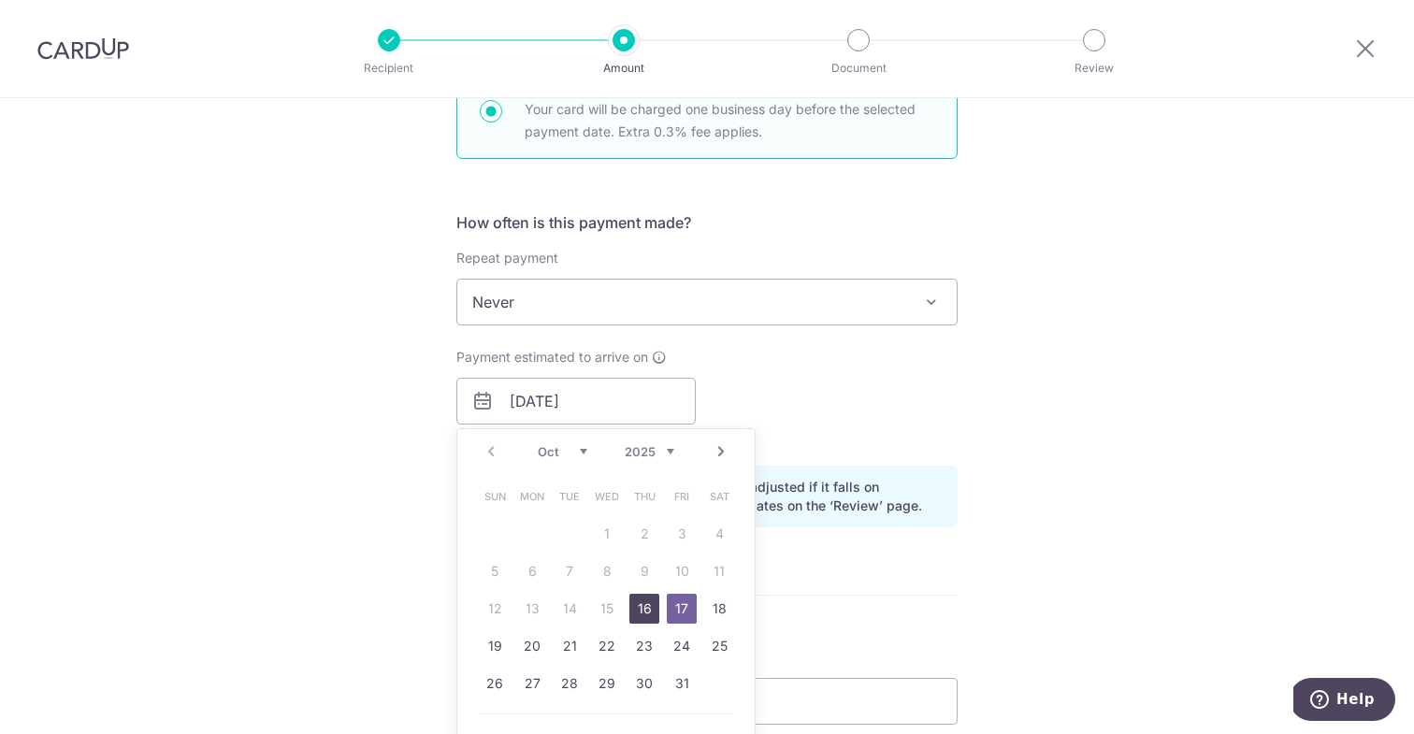
click at [640, 604] on link "16" at bounding box center [644, 609] width 30 height 30
type input "16/10/2025"
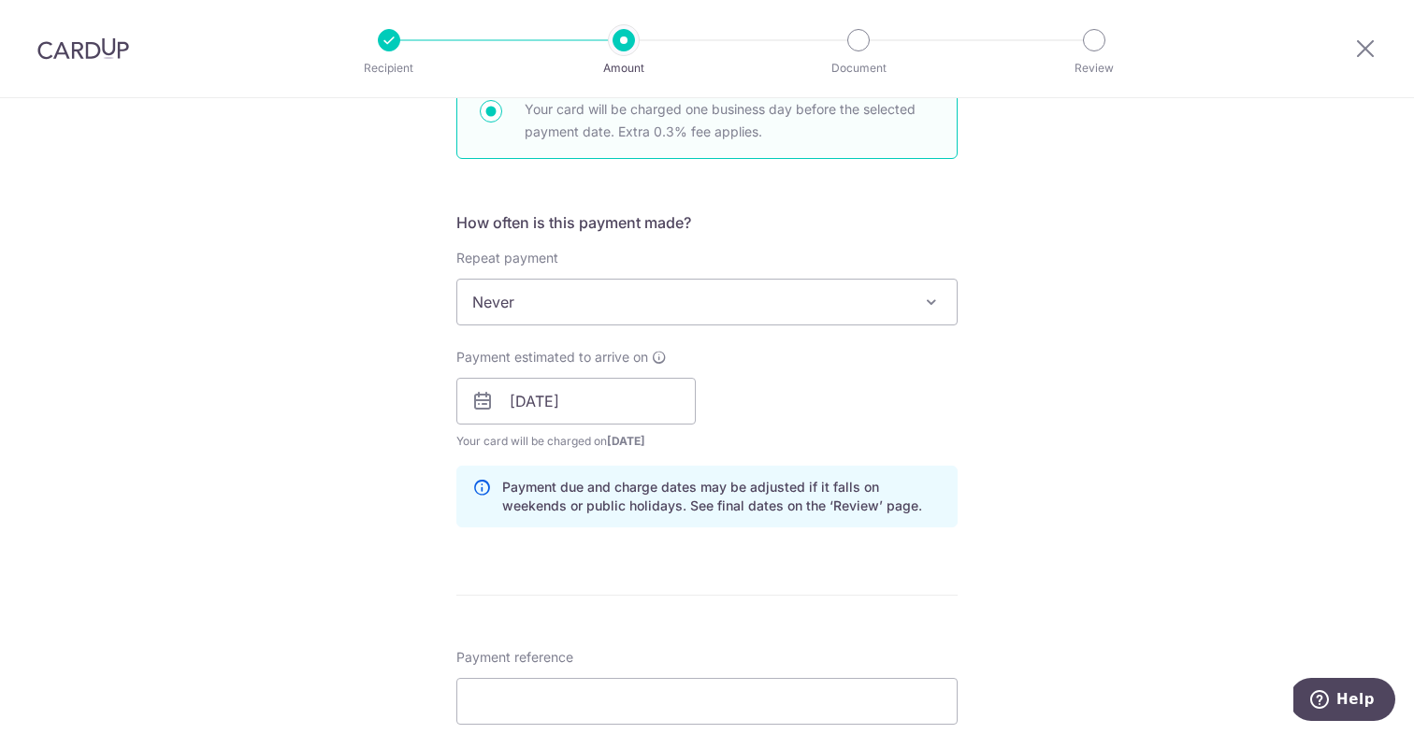
click at [388, 517] on div "Tell us more about your payment Enter payment amount SGD 4,812.56 4812.56 Recip…" at bounding box center [707, 416] width 1414 height 1859
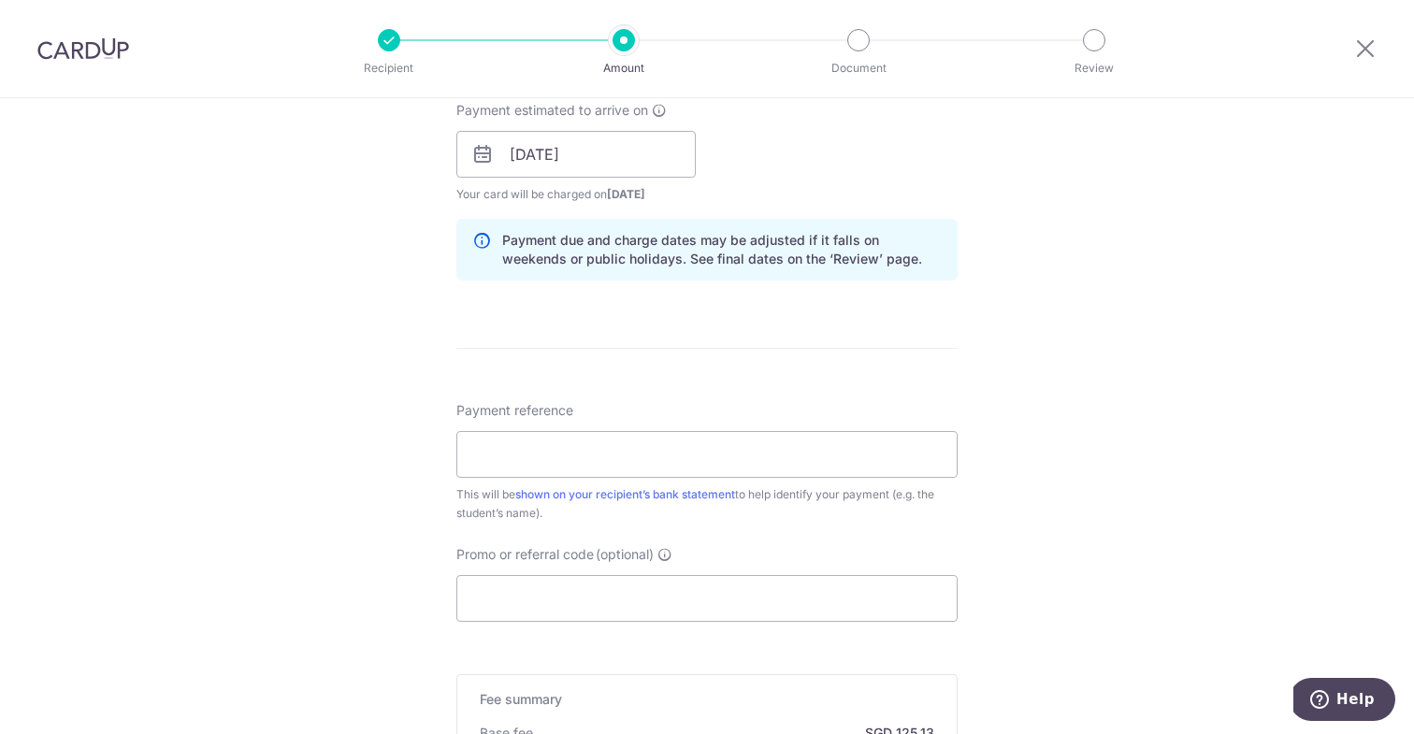
scroll to position [885, 0]
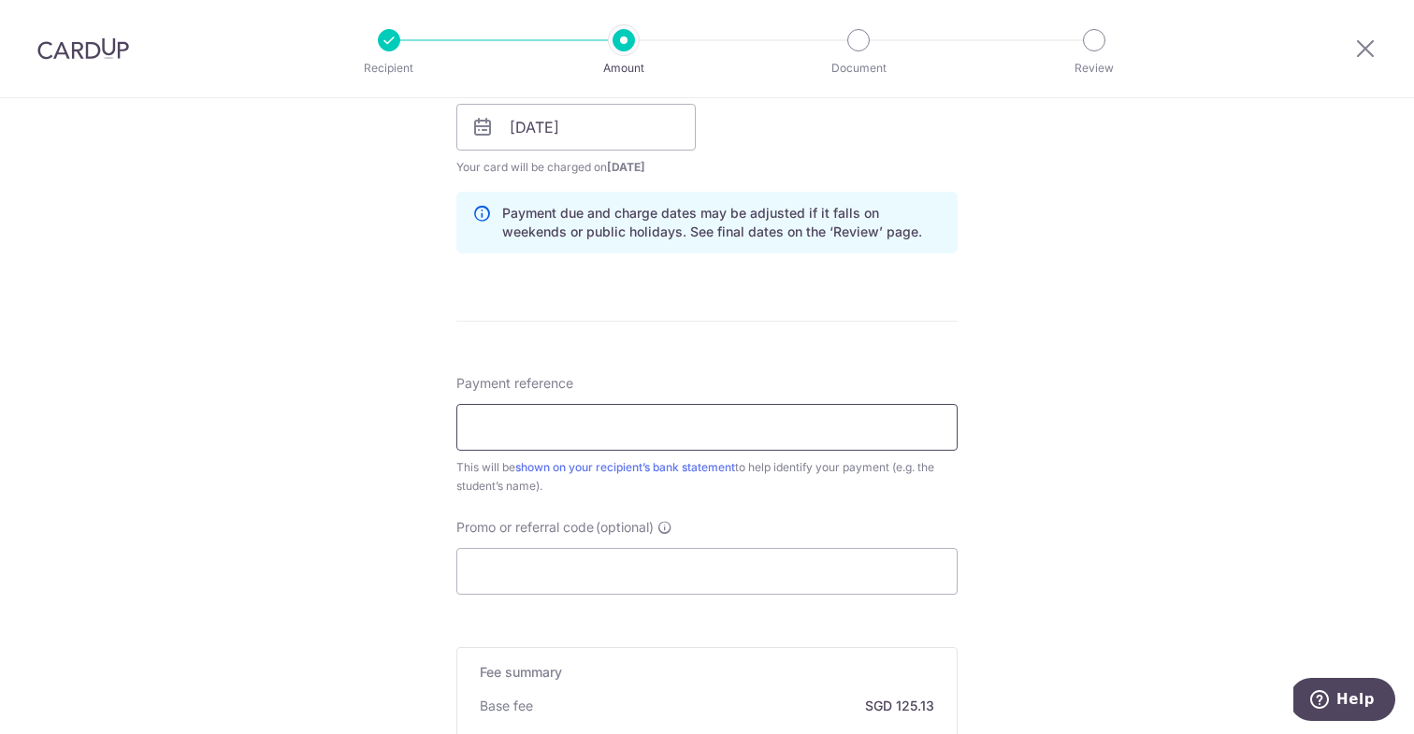
click at [494, 426] on input "Payment reference" at bounding box center [706, 427] width 501 height 47
type input "Student#: SGB25S1586"
click at [381, 524] on div "Tell us more about your payment Enter payment amount SGD 4,812.56 4812.56 Recip…" at bounding box center [707, 142] width 1414 height 1859
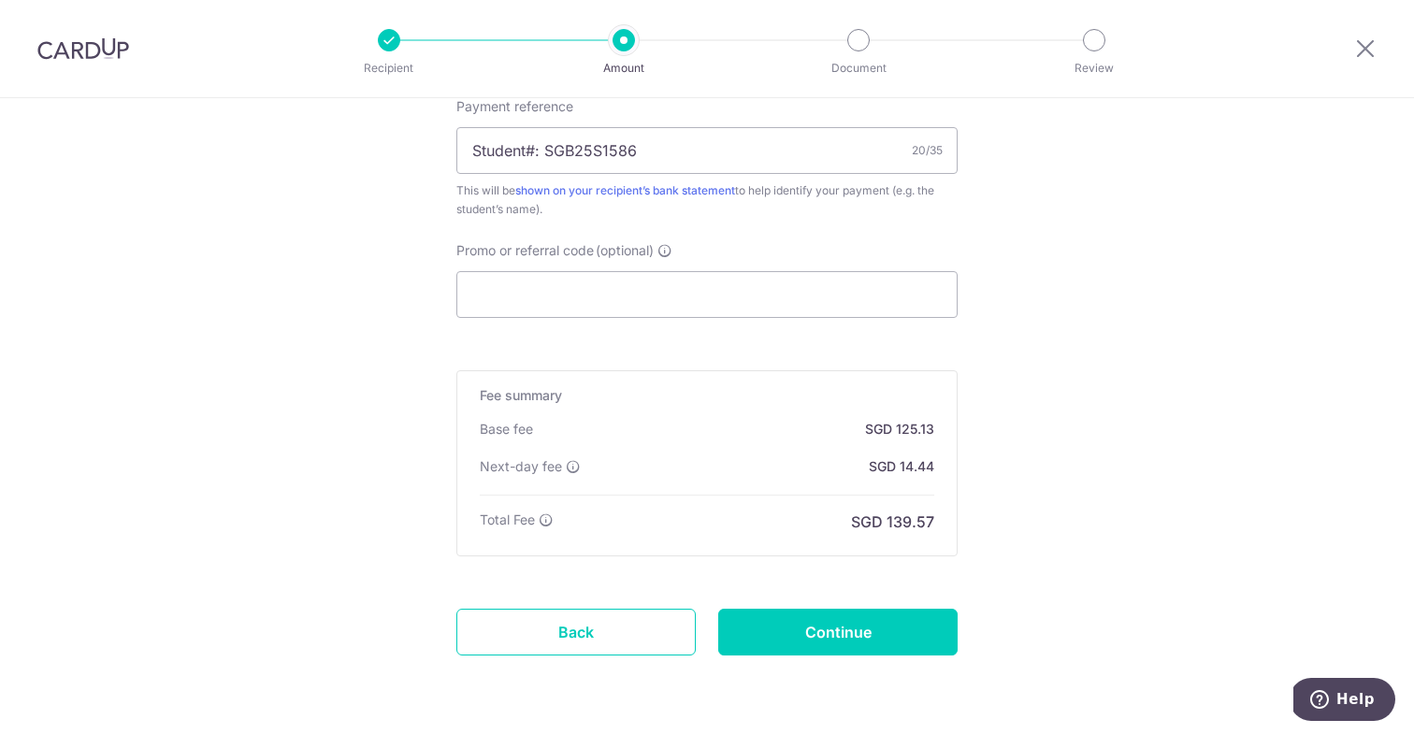
scroll to position [1223, 0]
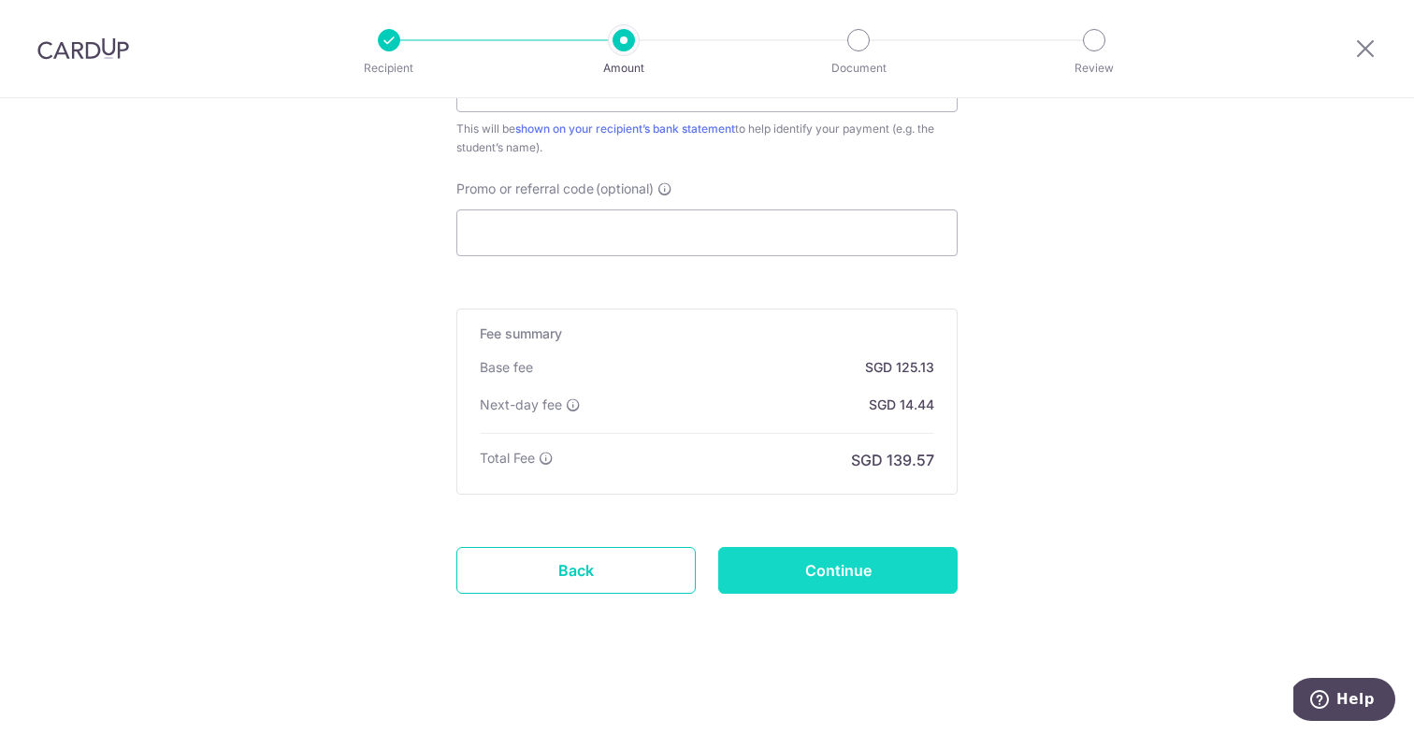
click at [892, 574] on input "Continue" at bounding box center [837, 570] width 239 height 47
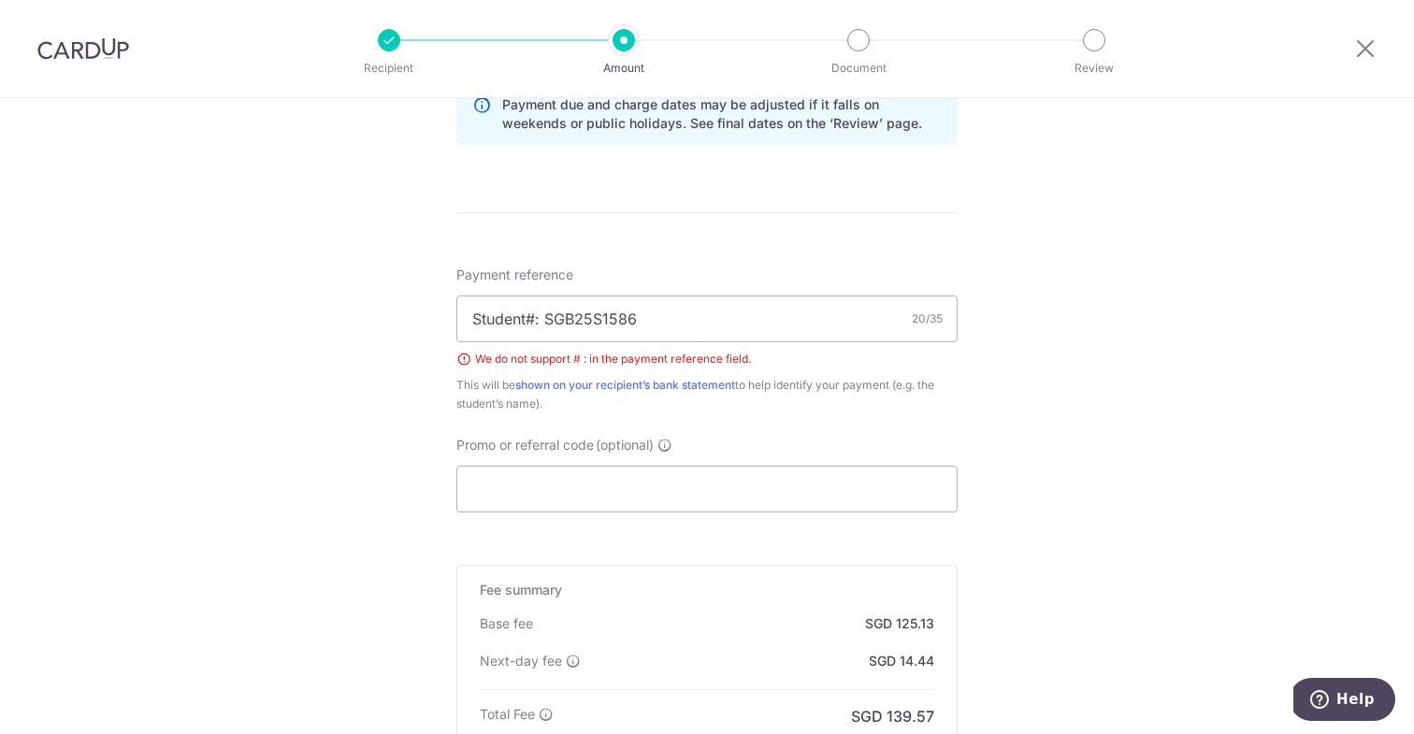
scroll to position [974, 0]
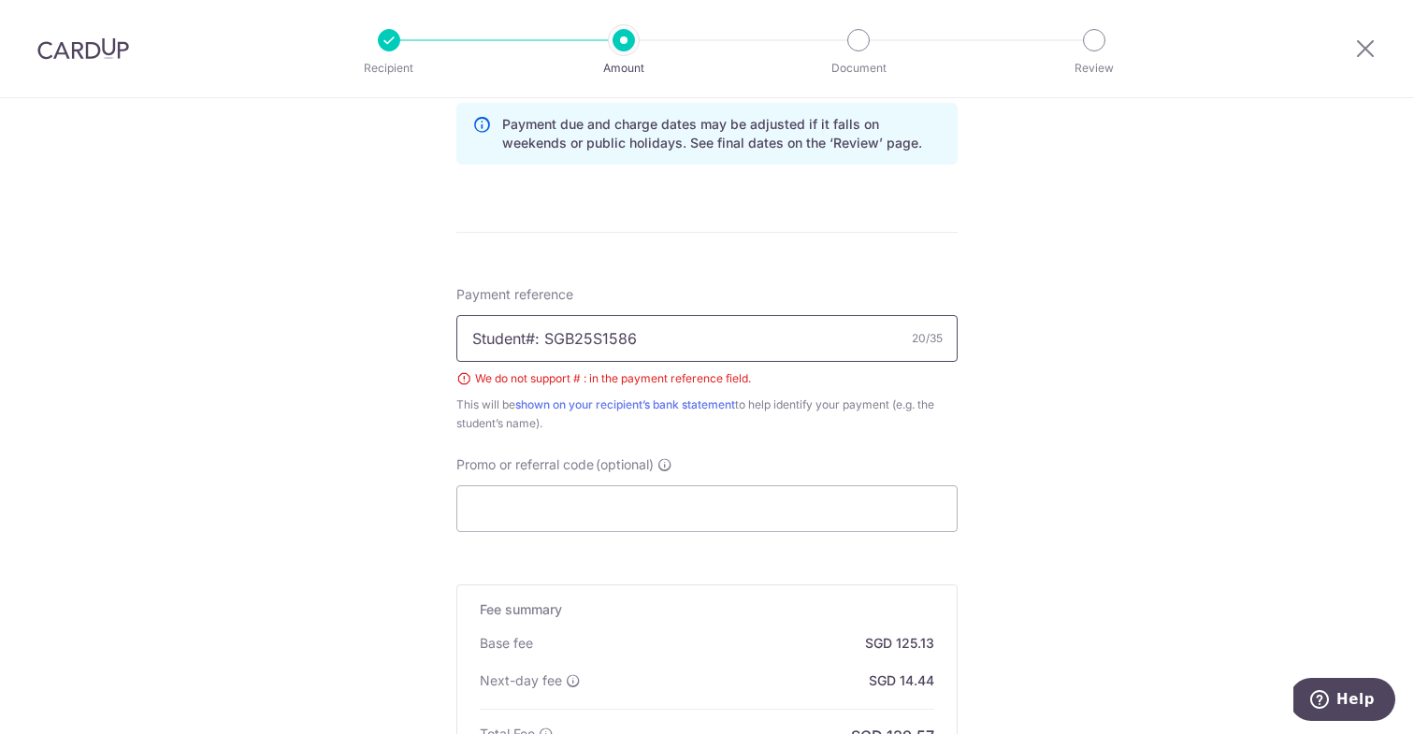
click at [545, 331] on input "Student#: SGB25S1586" at bounding box center [706, 338] width 501 height 47
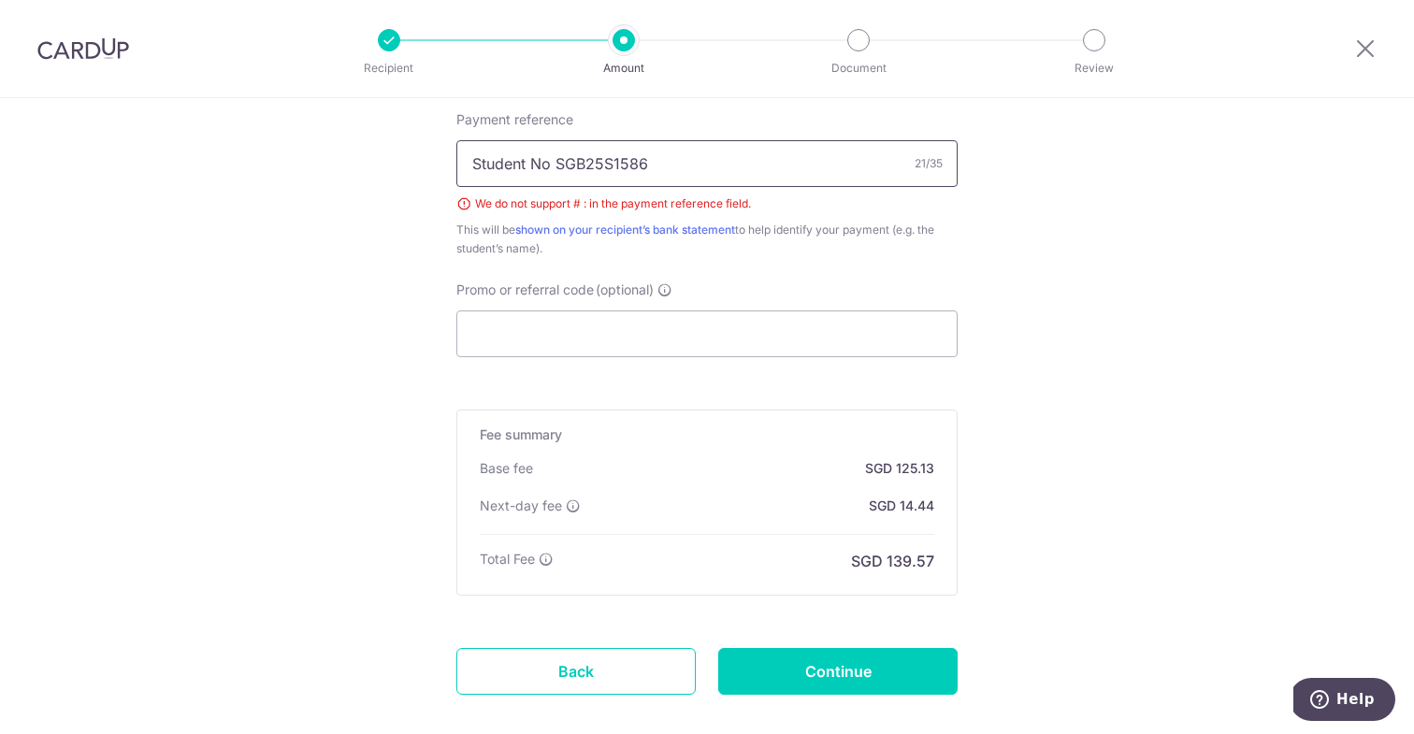
scroll to position [1249, 0]
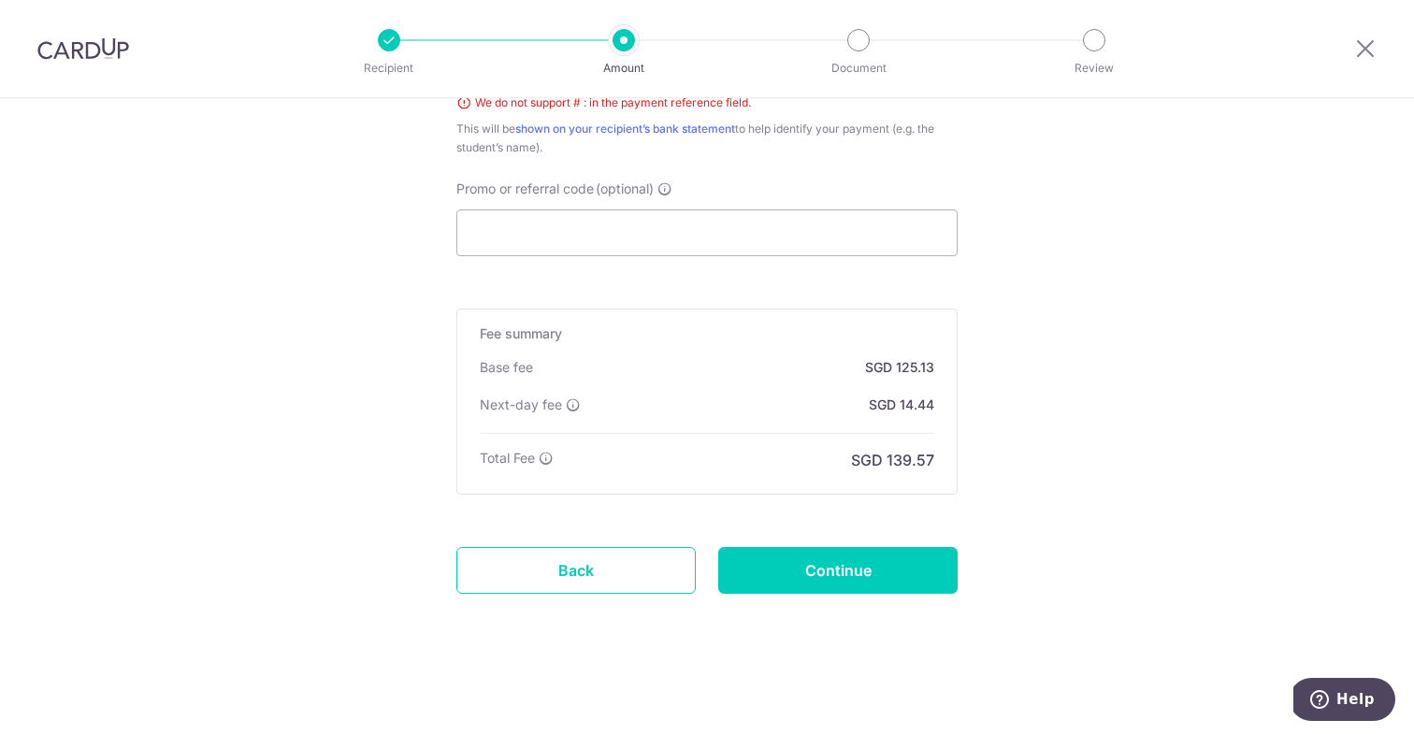
type input "Student No SGB25S1586"
click at [905, 556] on input "Continue" at bounding box center [837, 570] width 239 height 47
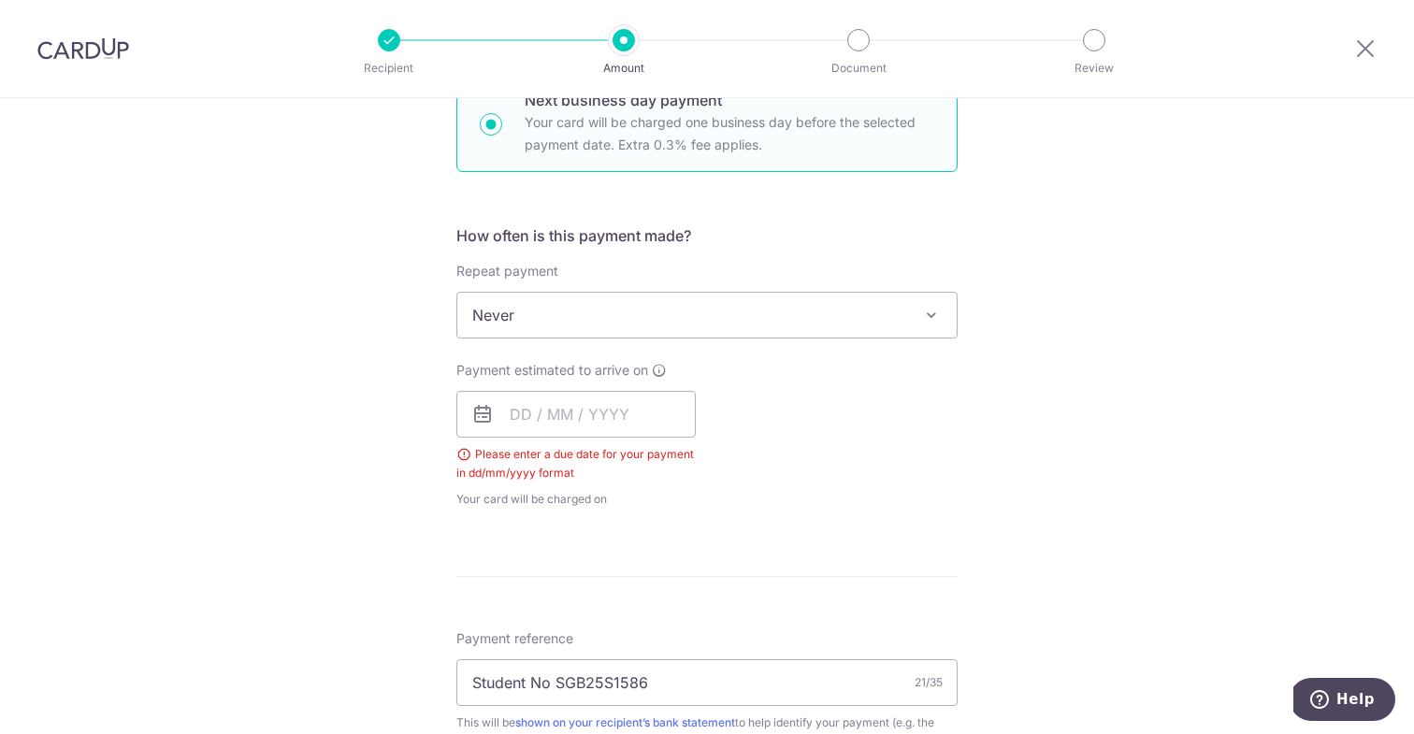
scroll to position [596, 0]
click at [515, 419] on input "text" at bounding box center [575, 416] width 239 height 47
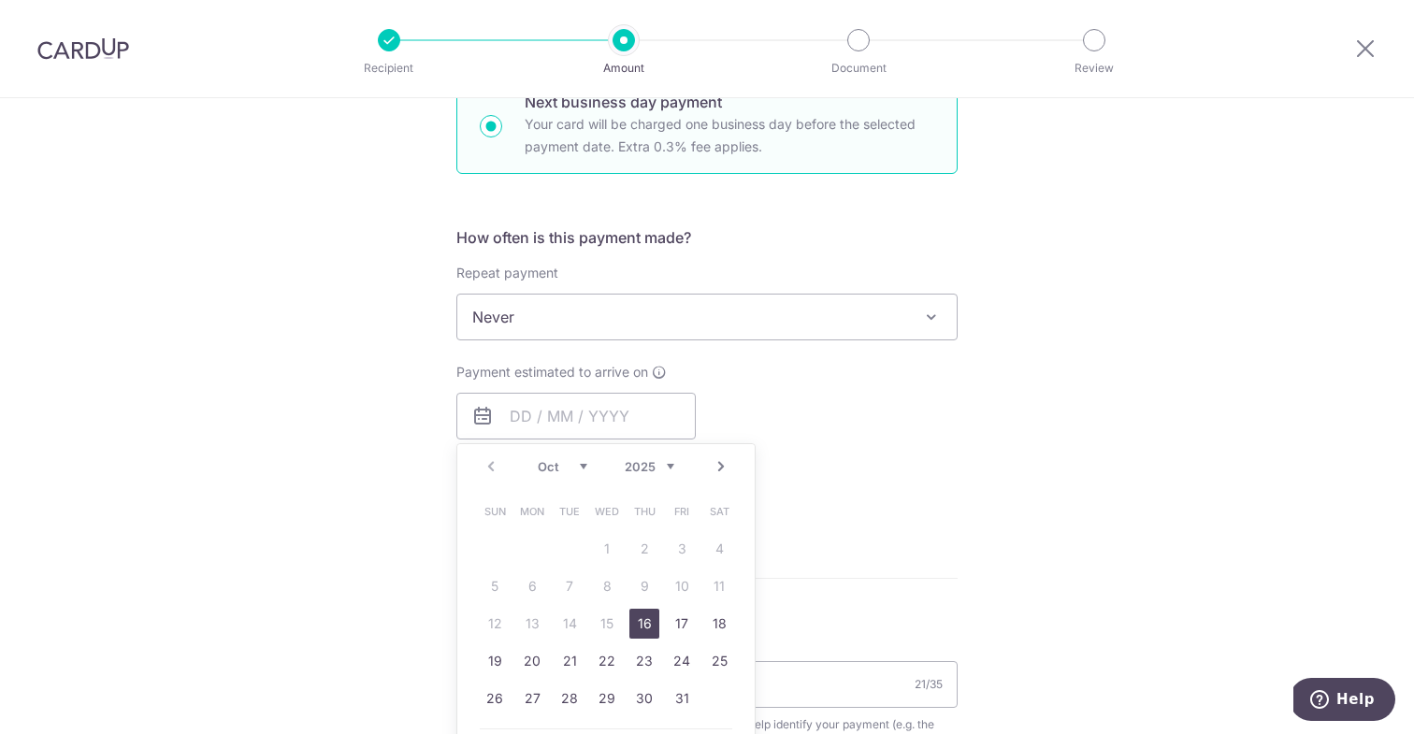
click at [642, 623] on link "16" at bounding box center [644, 624] width 30 height 30
type input "16/10/2025"
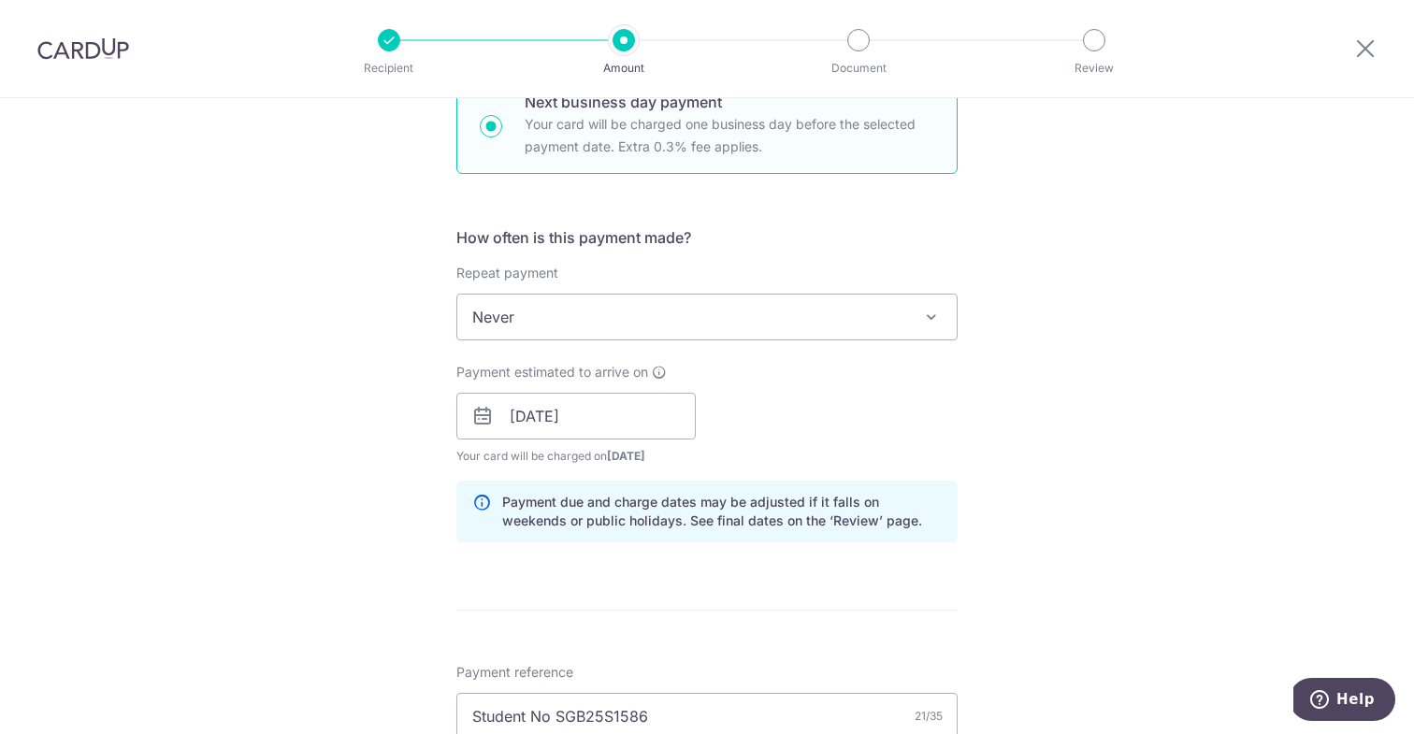
click at [385, 512] on div "Tell us more about your payment Enter payment amount SGD 4,812.56 4812.56 Selec…" at bounding box center [707, 431] width 1414 height 1859
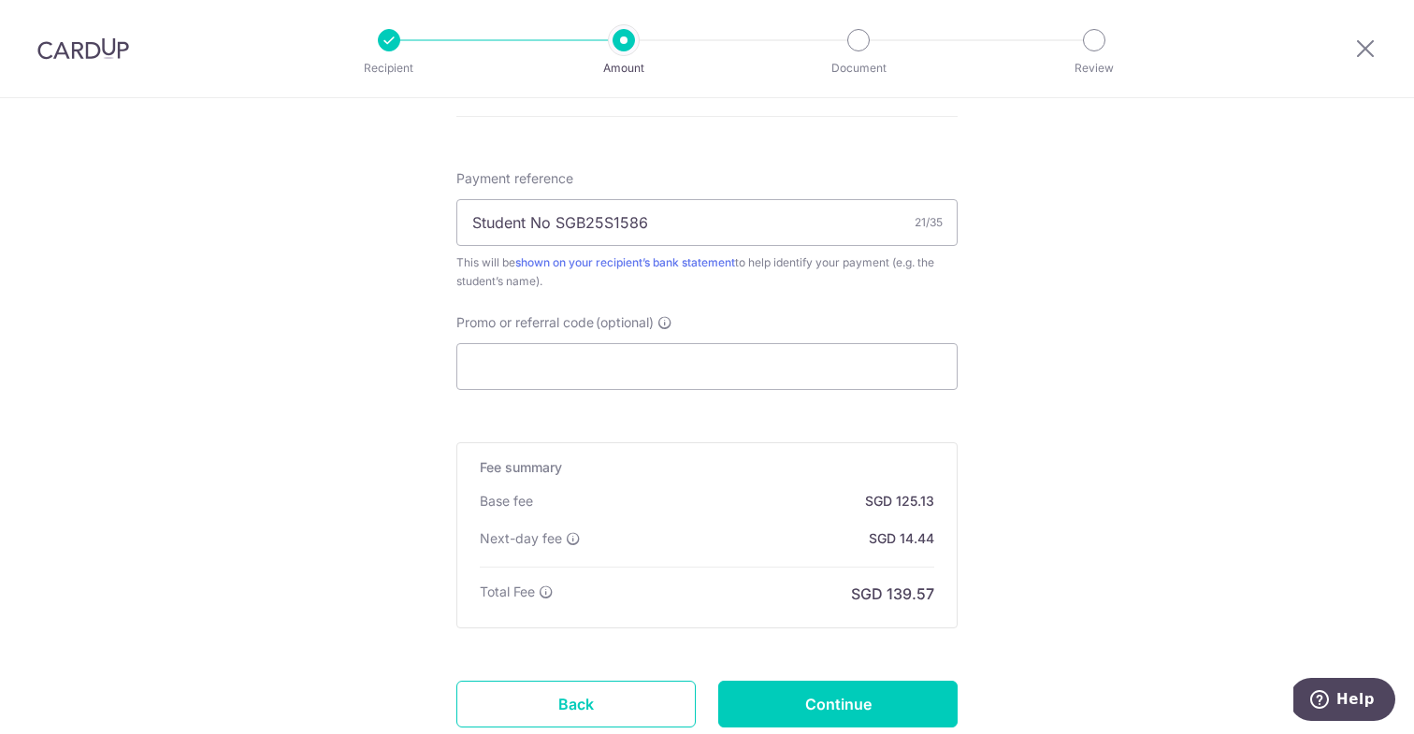
scroll to position [1223, 0]
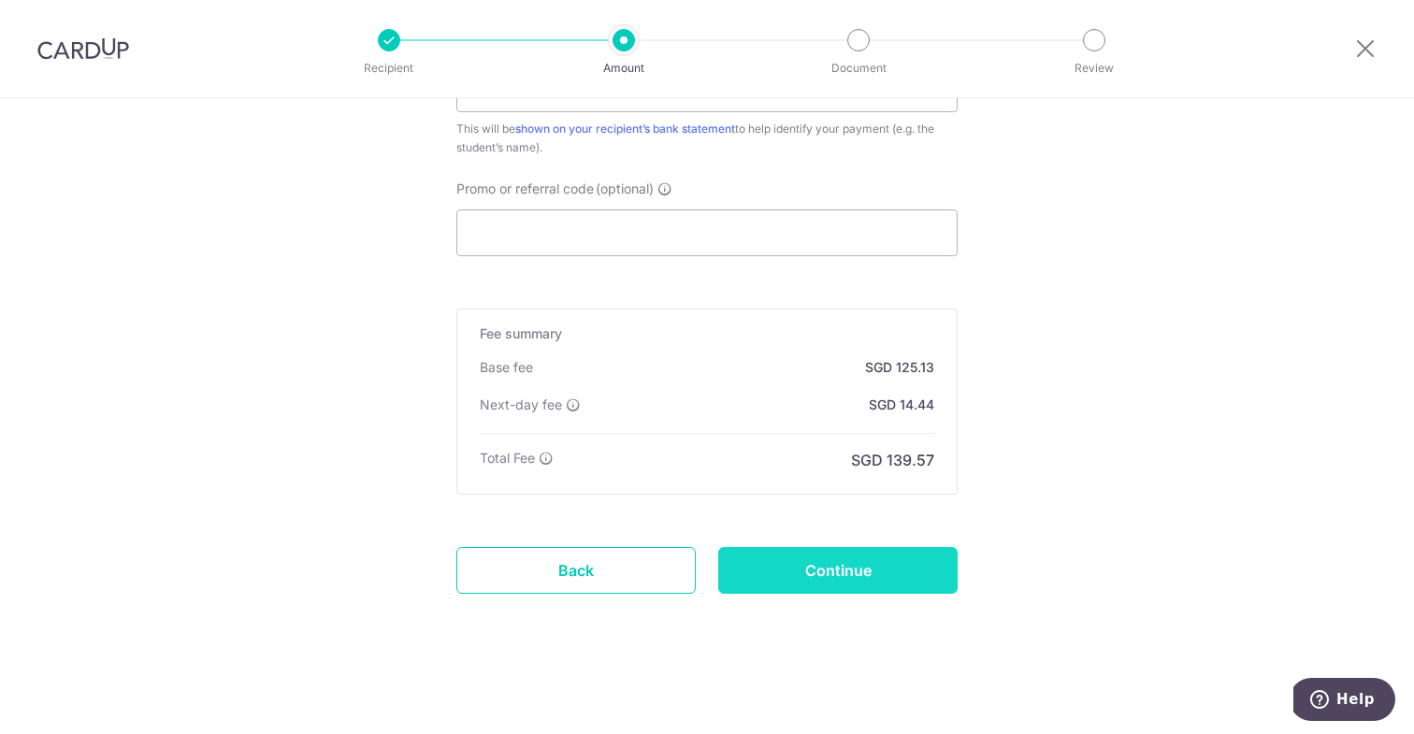
click at [843, 563] on input "Continue" at bounding box center [837, 570] width 239 height 47
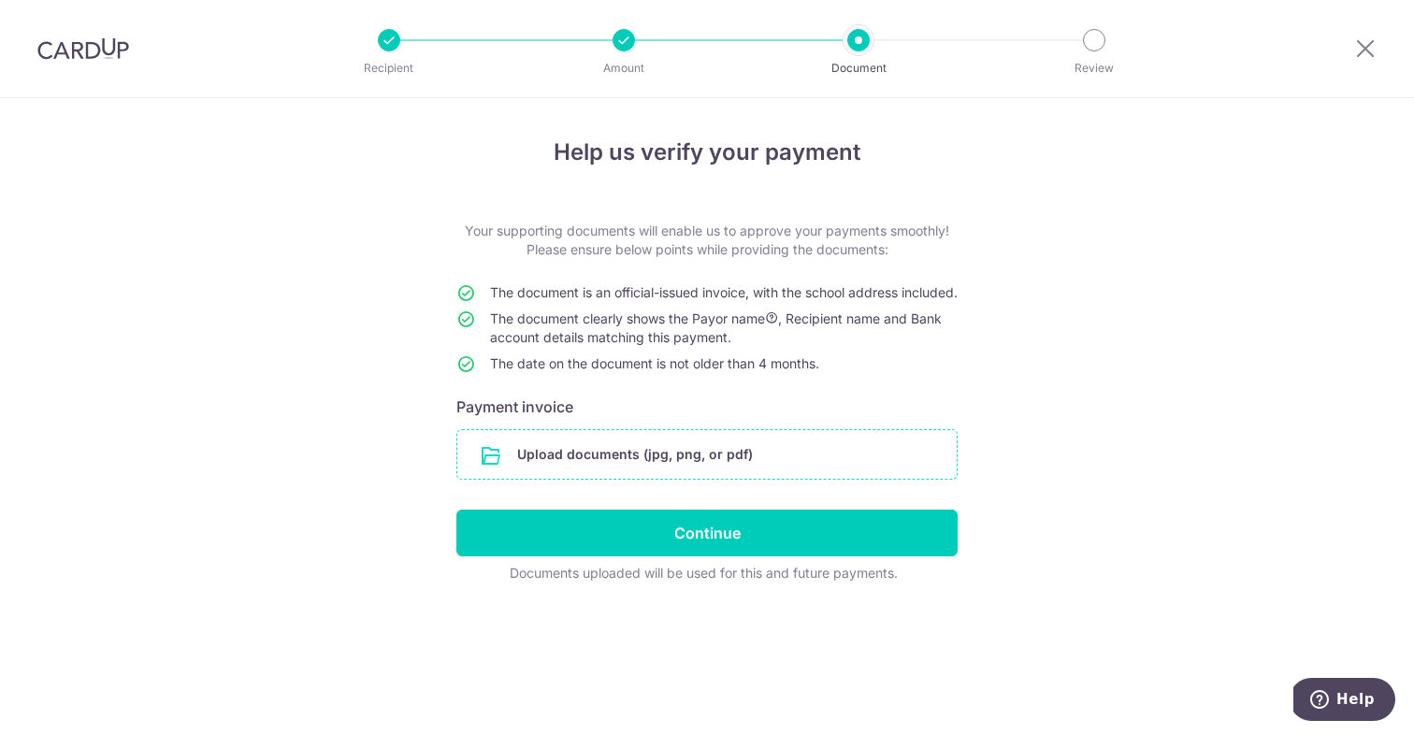
click at [669, 468] on input "file" at bounding box center [706, 454] width 499 height 49
click at [653, 475] on input "file" at bounding box center [706, 454] width 499 height 49
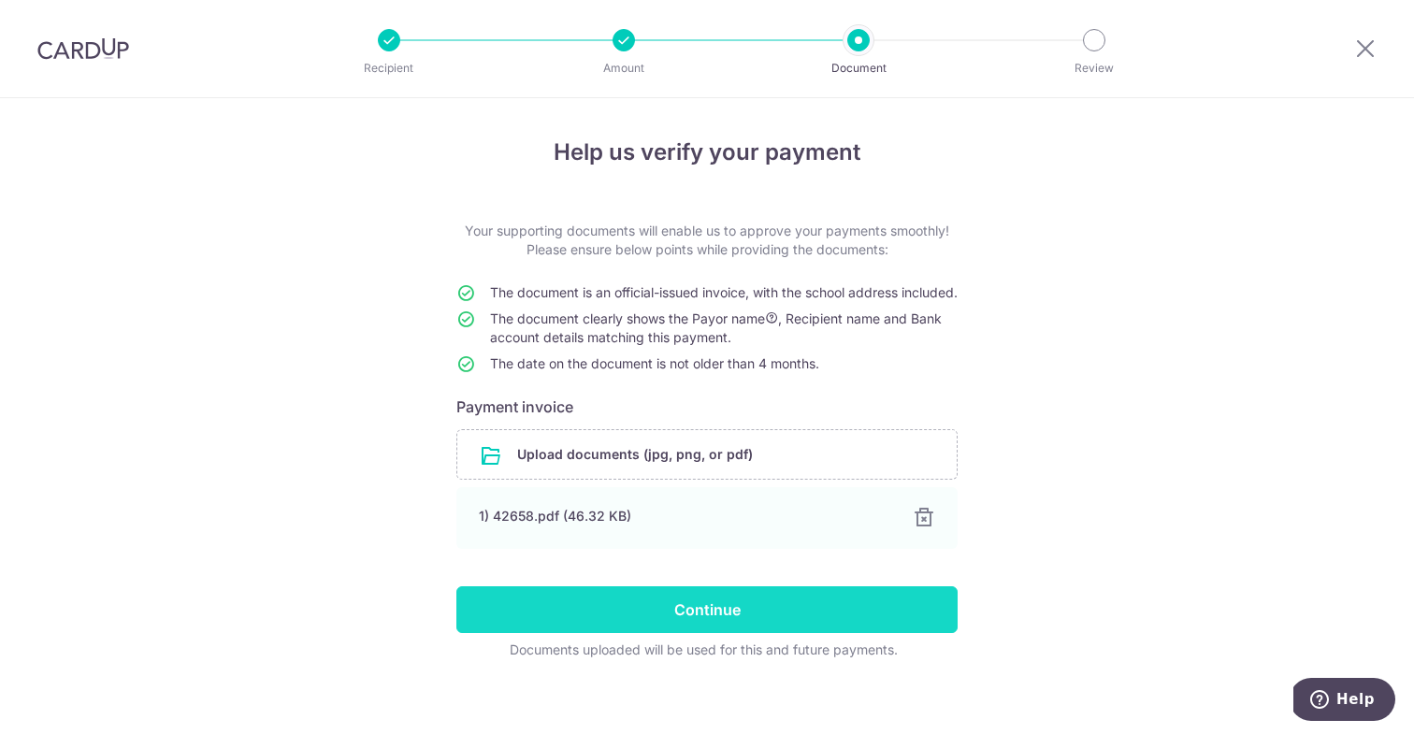
click at [758, 622] on input "Continue" at bounding box center [706, 609] width 501 height 47
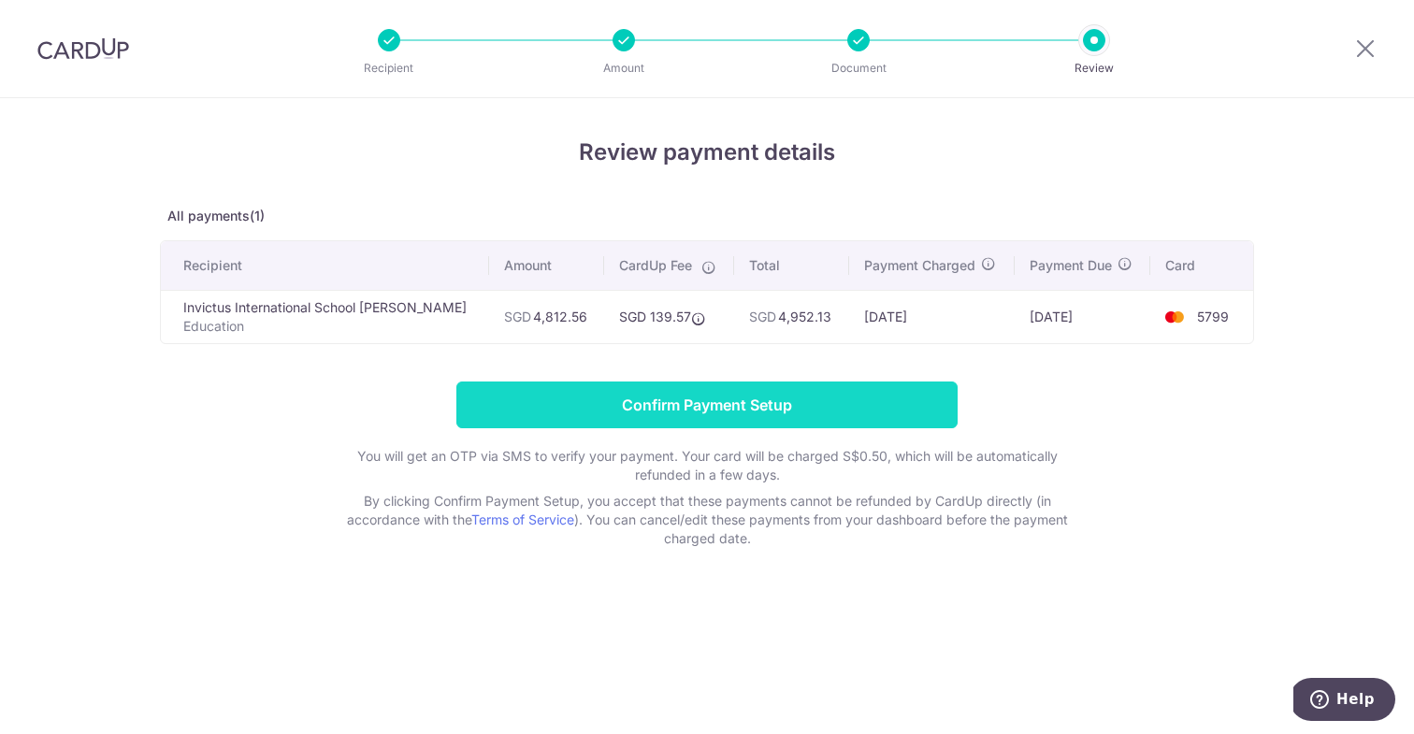
click at [780, 410] on input "Confirm Payment Setup" at bounding box center [706, 405] width 501 height 47
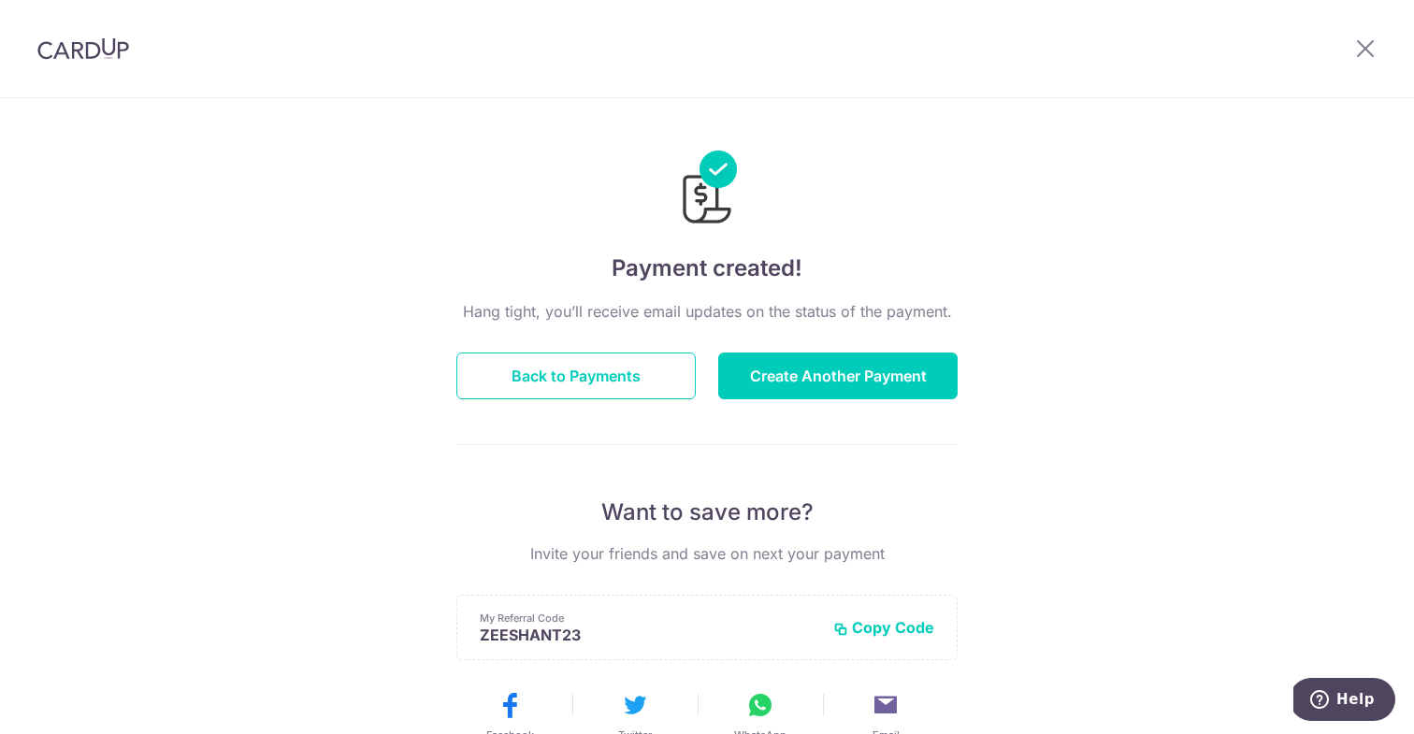
click at [920, 184] on div at bounding box center [706, 175] width 501 height 108
